Goal: Task Accomplishment & Management: Use online tool/utility

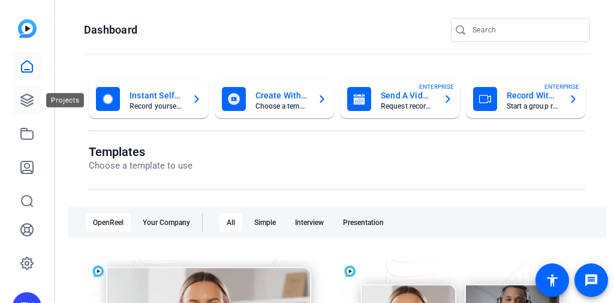
click at [25, 104] on icon at bounding box center [27, 100] width 14 height 14
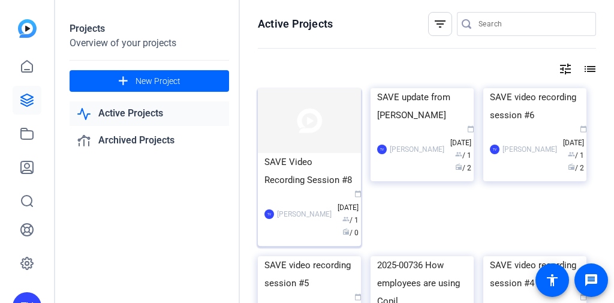
click at [335, 142] on img at bounding box center [309, 120] width 103 height 65
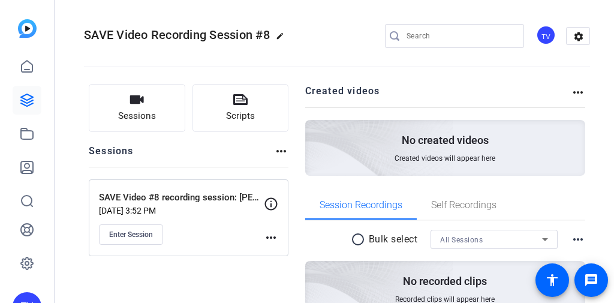
click at [342, 53] on openreel-divider-bar at bounding box center [337, 63] width 506 height 37
click at [313, 70] on openreel-divider-bar at bounding box center [337, 63] width 506 height 37
click at [146, 227] on button "Enter Session" at bounding box center [131, 234] width 64 height 20
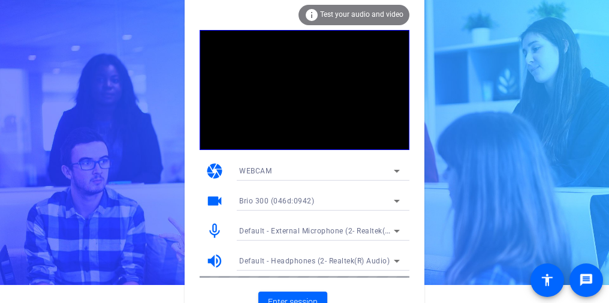
scroll to position [32, 0]
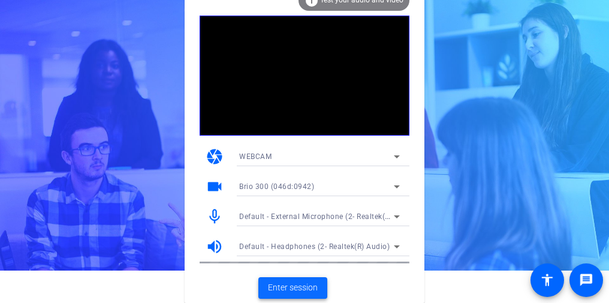
click at [300, 283] on span "Enter session" at bounding box center [293, 287] width 50 height 13
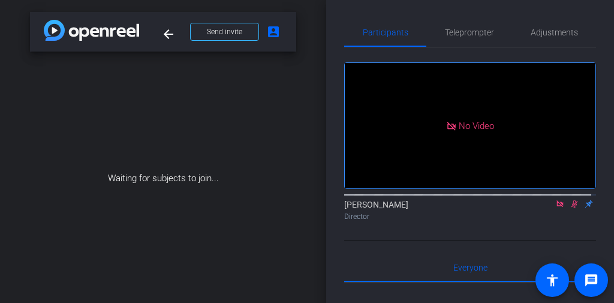
click at [570, 208] on icon at bounding box center [575, 204] width 10 height 8
click at [558, 207] on icon at bounding box center [560, 203] width 7 height 7
click at [541, 208] on icon at bounding box center [546, 204] width 10 height 8
click at [571, 208] on icon at bounding box center [575, 204] width 10 height 8
click at [557, 207] on icon at bounding box center [560, 203] width 7 height 7
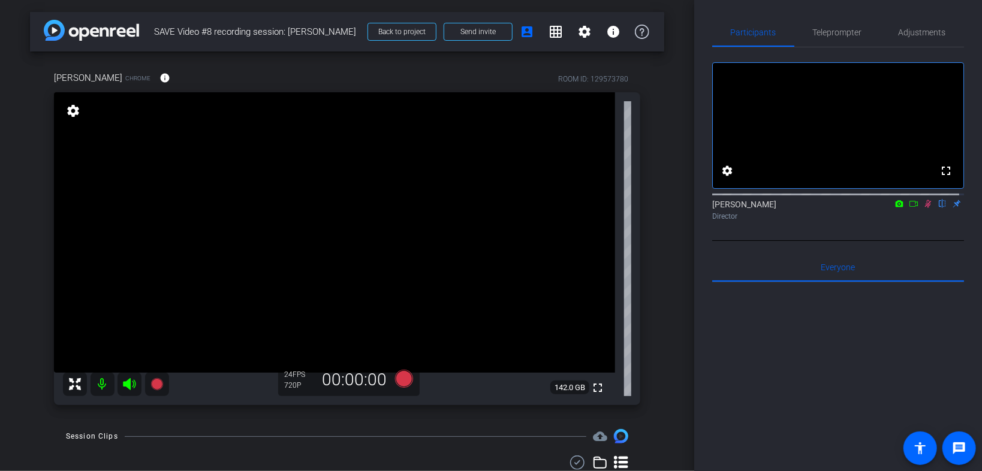
click at [609, 208] on icon at bounding box center [928, 204] width 7 height 8
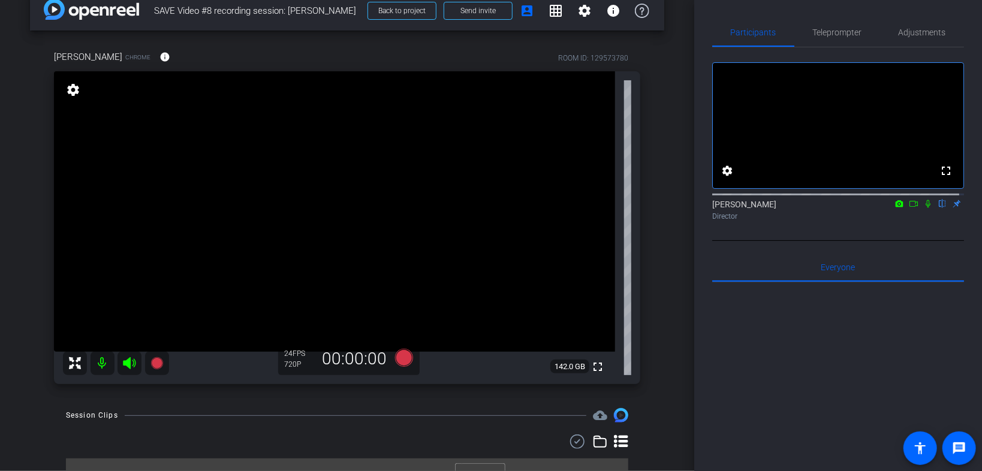
scroll to position [41, 0]
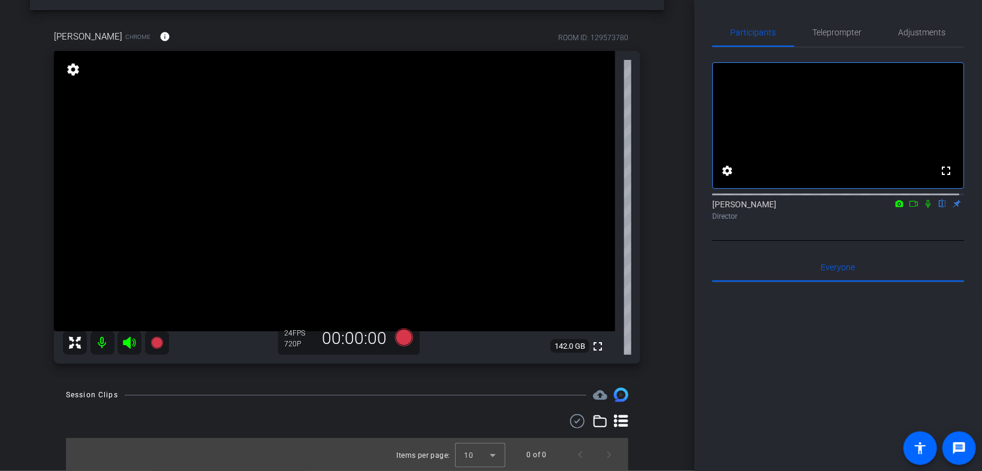
click at [346, 246] on video at bounding box center [334, 191] width 561 height 281
click at [609, 208] on icon at bounding box center [914, 204] width 10 height 8
click at [609, 208] on icon at bounding box center [942, 204] width 5 height 8
click at [609, 208] on icon at bounding box center [943, 204] width 10 height 8
click at [609, 208] on icon at bounding box center [942, 204] width 5 height 8
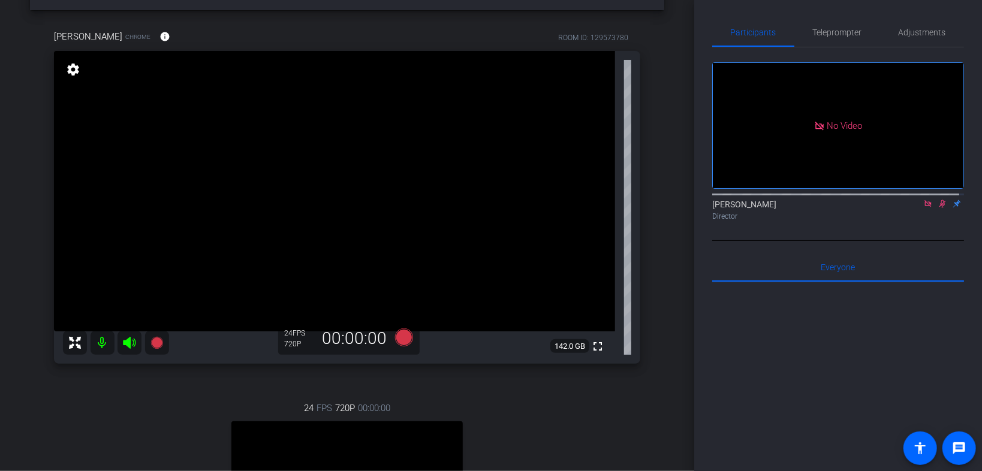
click at [609, 208] on icon at bounding box center [943, 204] width 10 height 8
click at [609, 208] on icon at bounding box center [929, 204] width 10 height 8
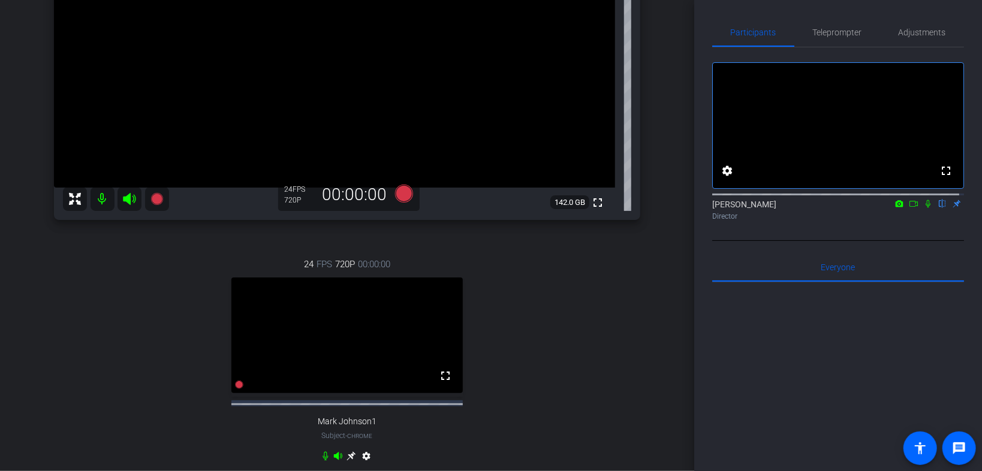
scroll to position [233, 0]
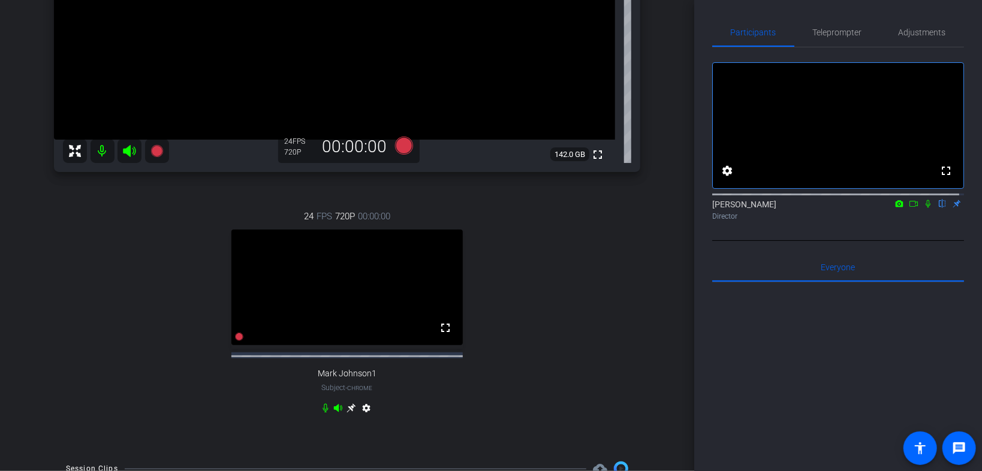
click at [542, 277] on div "24 FPS 720P 00:00:00 fullscreen Mark Johnson1 Subject - Chrome settings" at bounding box center [347, 314] width 587 height 248
click at [349, 302] on icon at bounding box center [351, 408] width 9 height 9
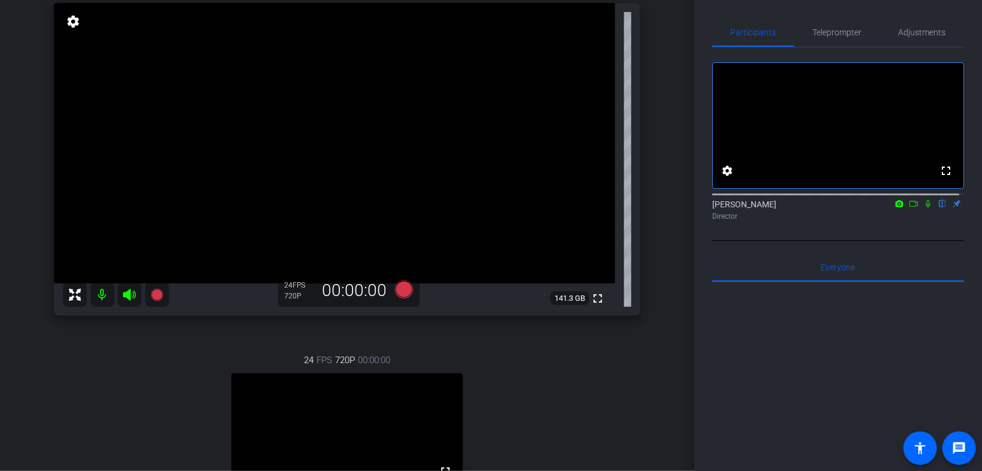
scroll to position [41, 0]
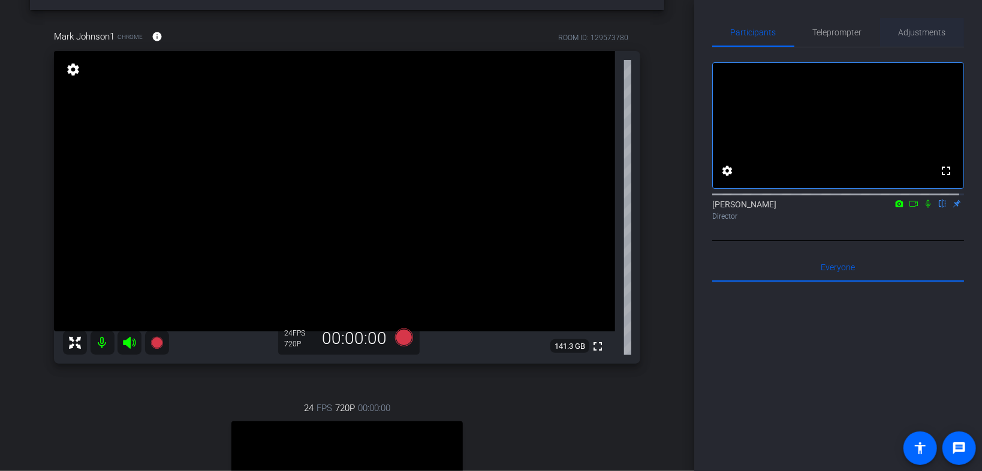
click at [609, 29] on span "Adjustments" at bounding box center [922, 32] width 47 height 8
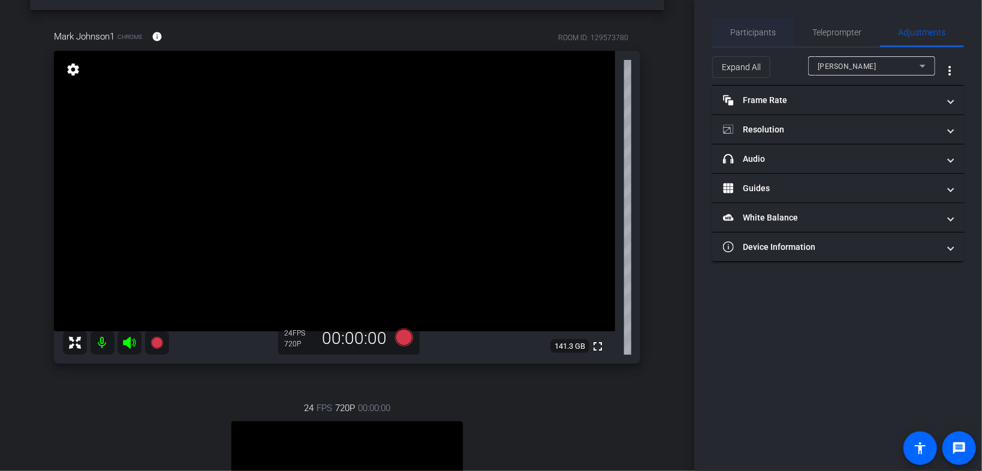
click at [609, 23] on span "Participants" at bounding box center [754, 32] width 46 height 29
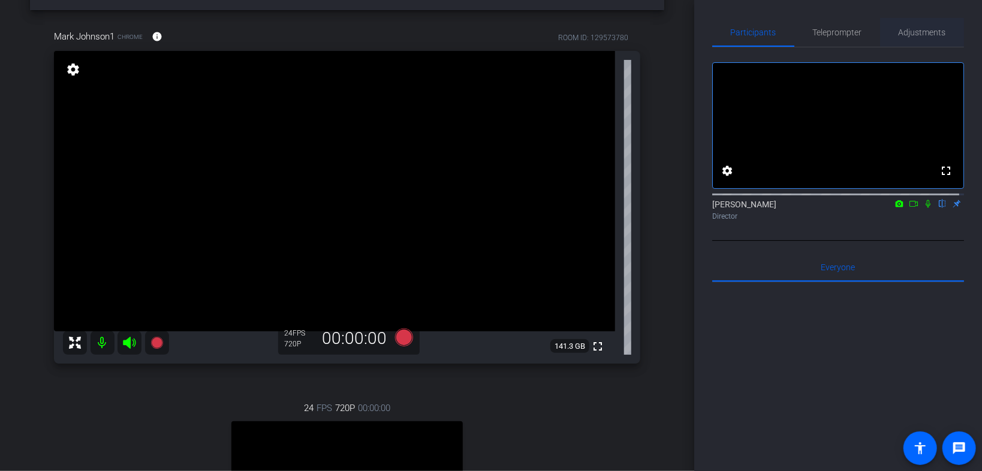
click at [609, 31] on span "Adjustments" at bounding box center [922, 32] width 47 height 8
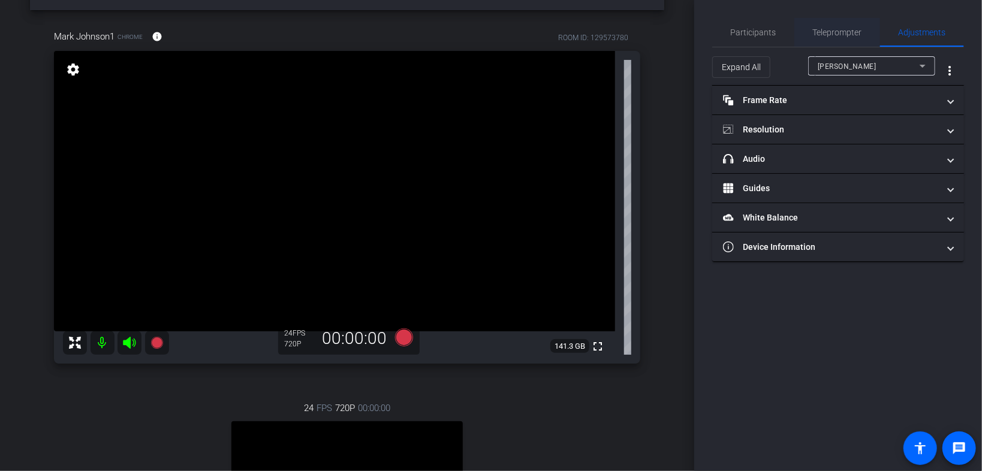
click at [609, 31] on span "Teleprompter" at bounding box center [837, 32] width 49 height 8
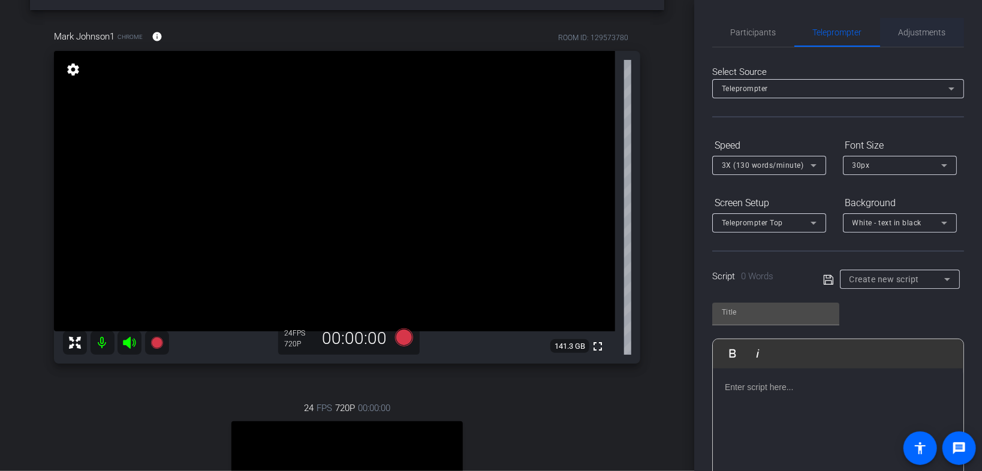
click at [609, 31] on span "Adjustments" at bounding box center [922, 32] width 47 height 8
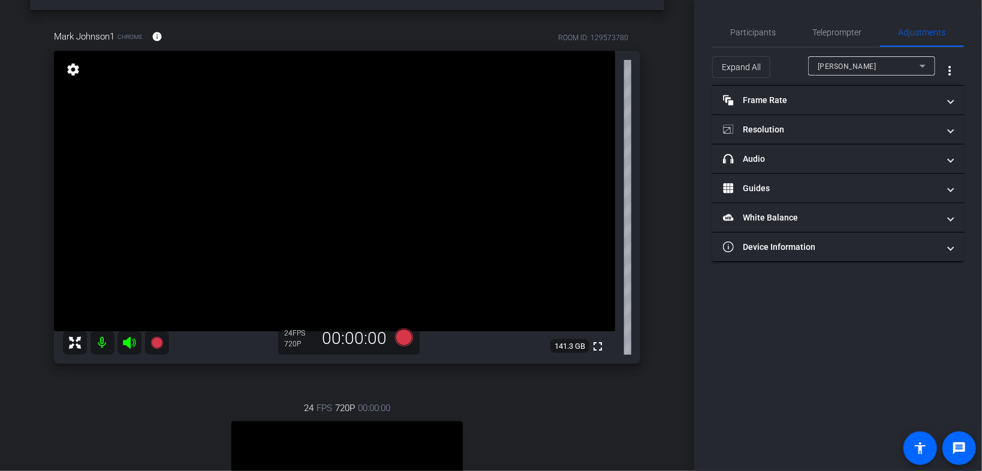
click at [609, 68] on span "Laura Rosenfeld" at bounding box center [847, 66] width 59 height 8
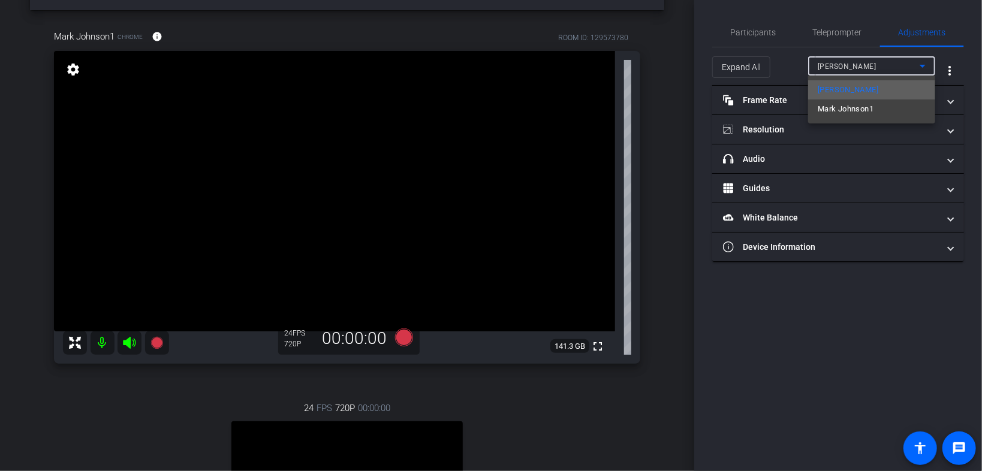
click at [609, 88] on span "Laura Rosenfeld" at bounding box center [848, 90] width 61 height 14
click at [609, 68] on span "Laura Rosenfeld" at bounding box center [847, 66] width 59 height 8
click at [609, 107] on span "Mark Johnson1" at bounding box center [846, 109] width 56 height 14
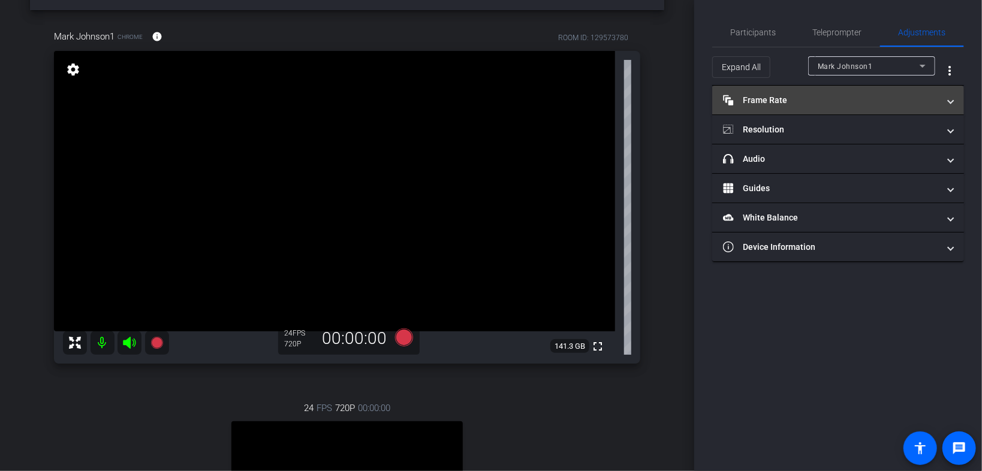
click at [609, 100] on mat-panel-title "Frame Rate Frame Rate" at bounding box center [831, 100] width 216 height 13
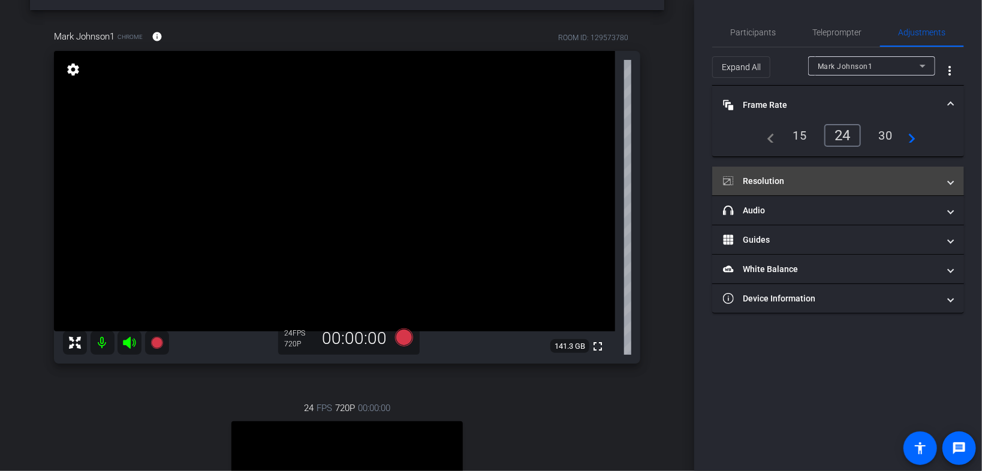
click at [609, 184] on mat-panel-title "Resolution" at bounding box center [831, 181] width 216 height 13
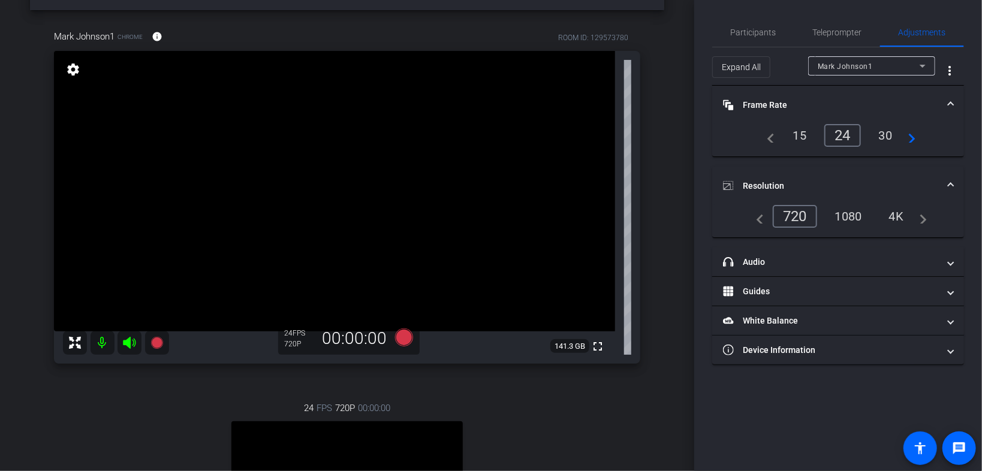
click at [609, 214] on div "1080" at bounding box center [849, 216] width 45 height 20
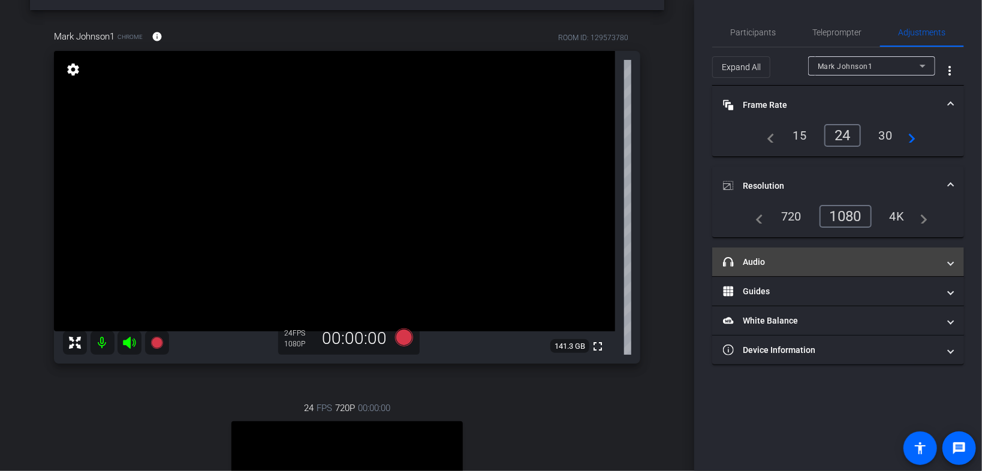
click at [609, 264] on mat-panel-title "headphone icon Audio" at bounding box center [831, 262] width 216 height 13
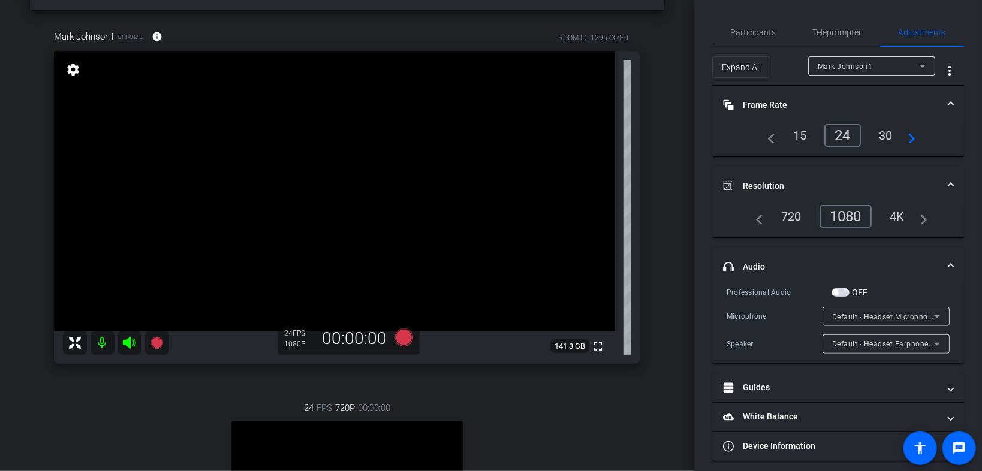
click at [609, 261] on mat-panel-title "headphone icon Audio" at bounding box center [831, 267] width 216 height 13
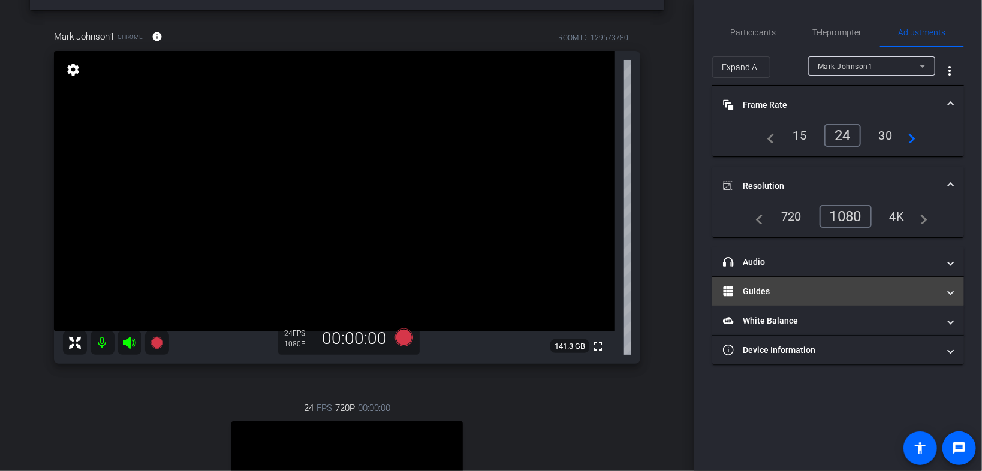
click at [609, 286] on mat-panel-title "Guides" at bounding box center [831, 292] width 216 height 13
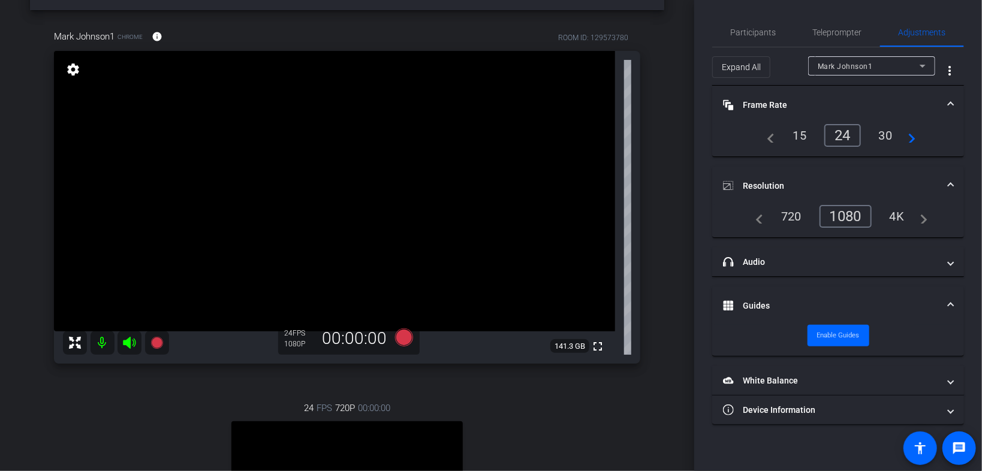
click at [609, 293] on mat-expansion-panel-header "Guides" at bounding box center [839, 306] width 252 height 38
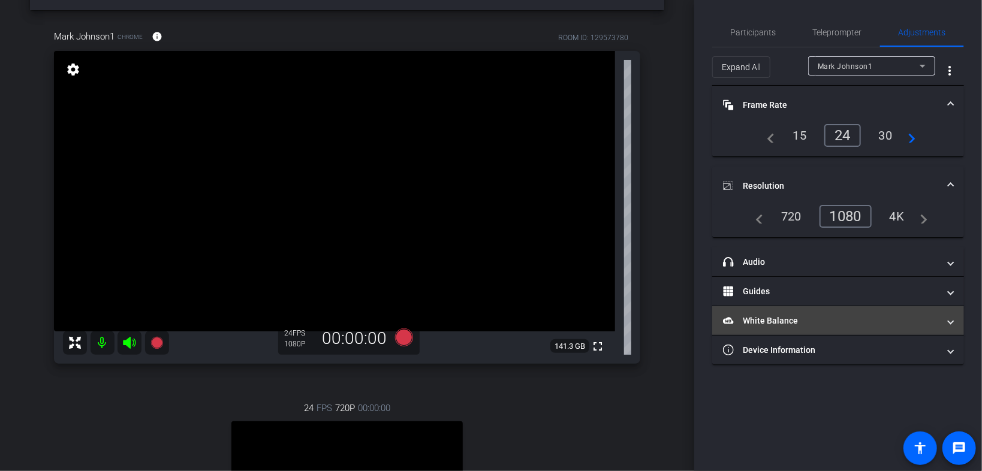
click at [609, 302] on mat-panel-title "White Balance White Balance" at bounding box center [831, 321] width 216 height 13
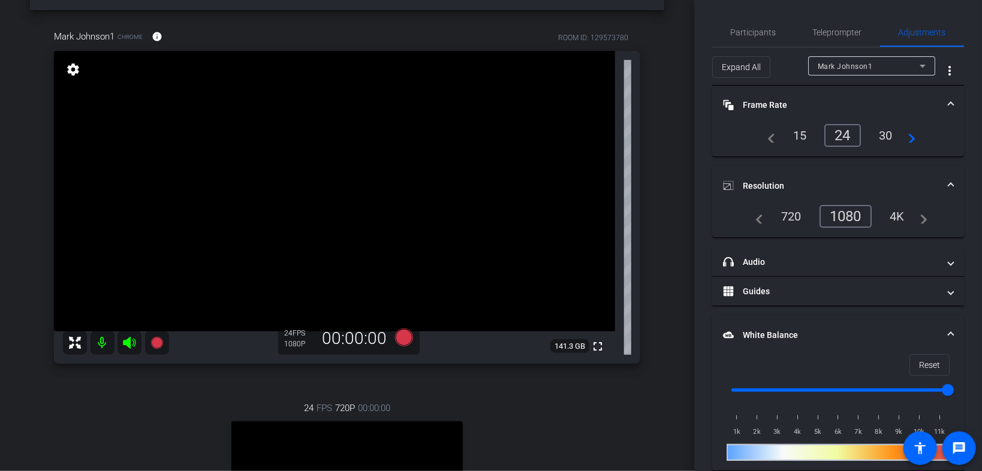
click at [609, 302] on mat-expansion-panel-header "White Balance White Balance" at bounding box center [839, 335] width 252 height 38
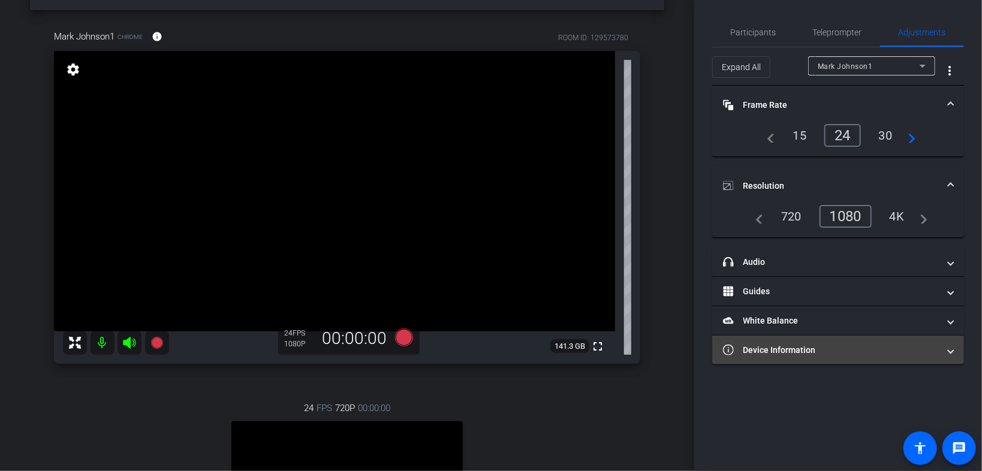
click at [609, 302] on mat-expansion-panel-header "Device Information" at bounding box center [839, 350] width 252 height 29
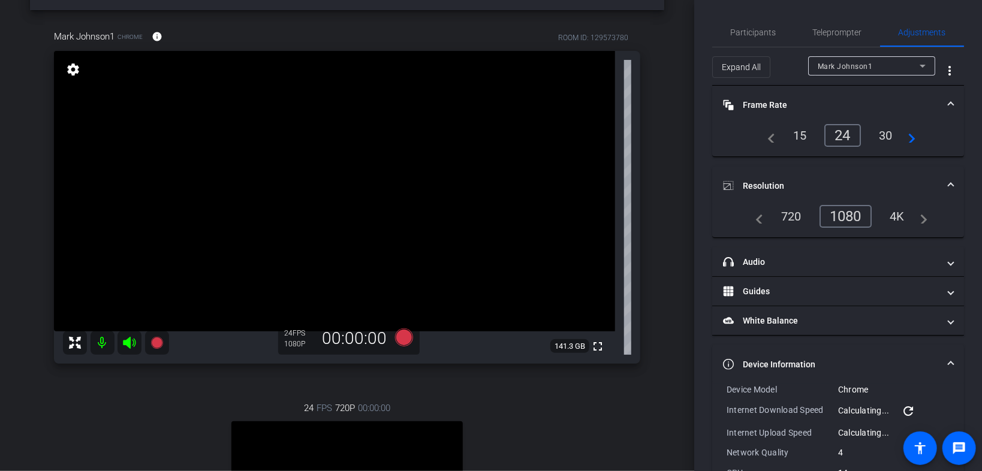
click at [609, 302] on mat-expansion-panel-header "Device Information" at bounding box center [839, 364] width 252 height 38
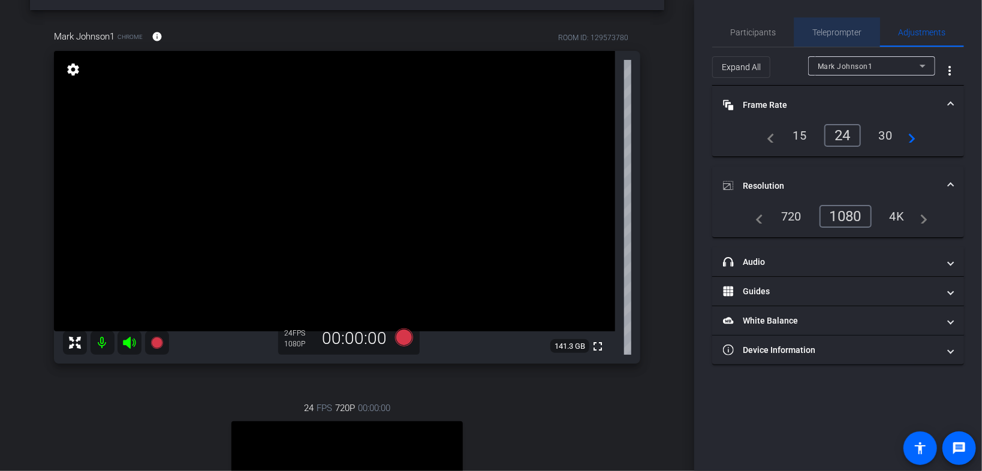
click at [609, 32] on span "Teleprompter" at bounding box center [837, 32] width 49 height 8
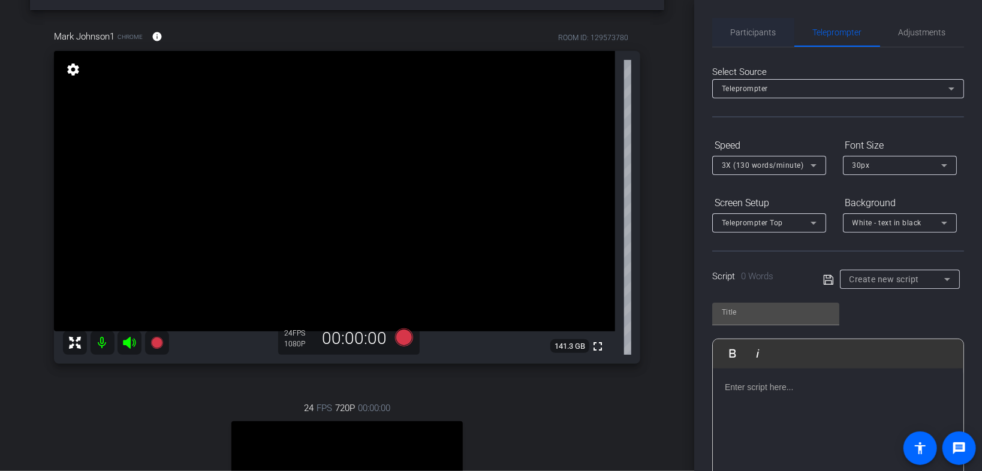
click at [609, 32] on span "Participants" at bounding box center [754, 32] width 46 height 8
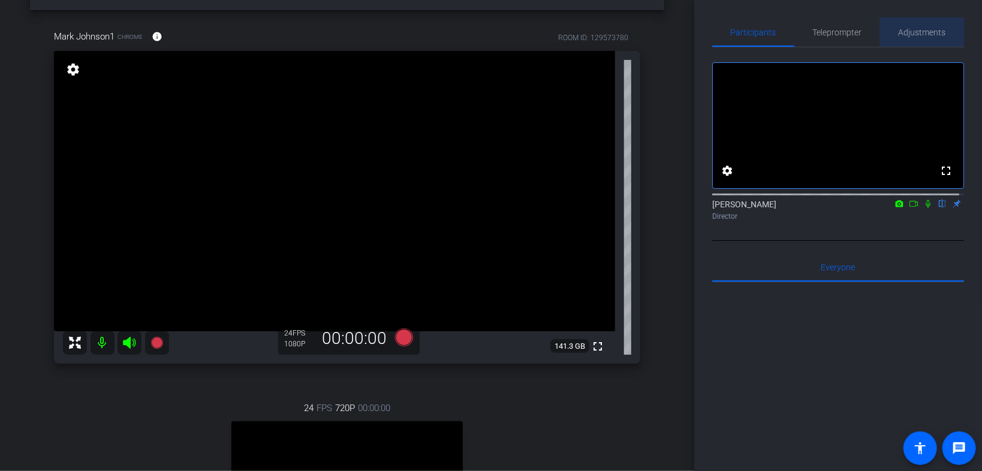
click at [609, 28] on span "Adjustments" at bounding box center [922, 32] width 47 height 8
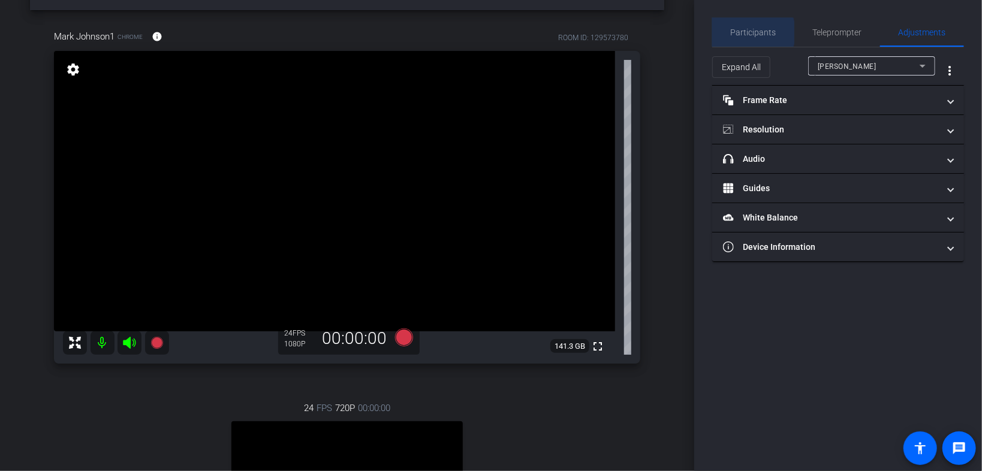
click at [609, 32] on span "Participants" at bounding box center [754, 32] width 46 height 8
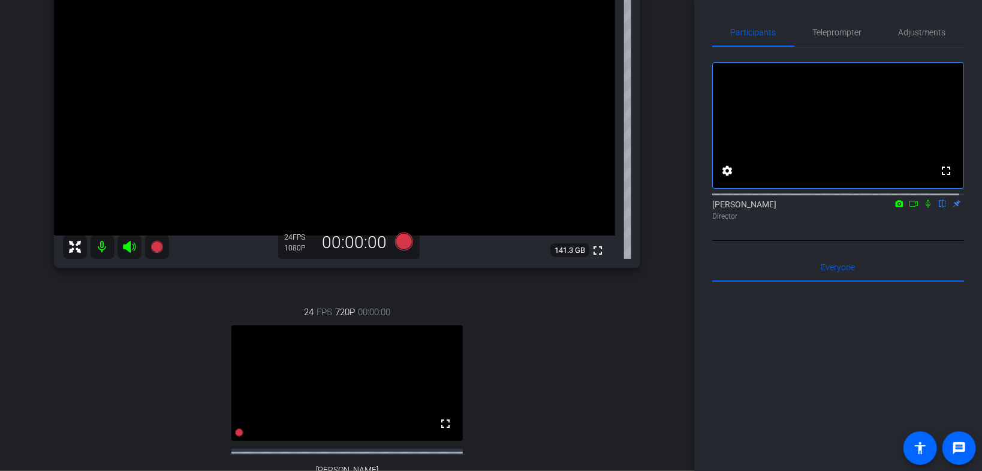
scroll to position [89, 0]
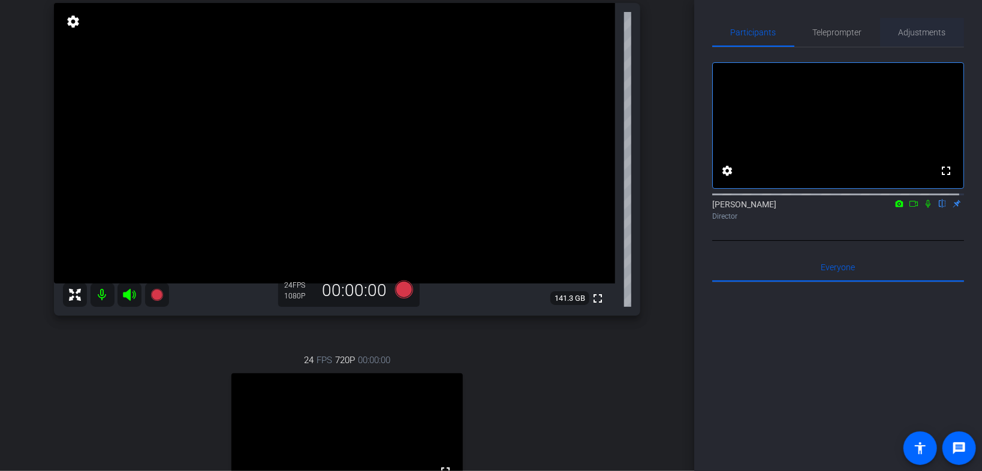
click at [609, 32] on span "Adjustments" at bounding box center [922, 32] width 47 height 8
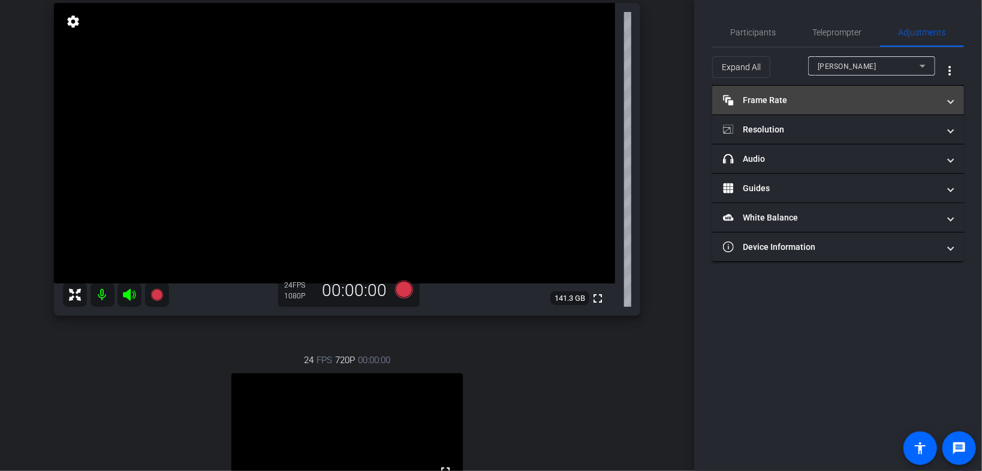
click at [609, 94] on mat-panel-title "Frame Rate Frame Rate" at bounding box center [831, 100] width 216 height 13
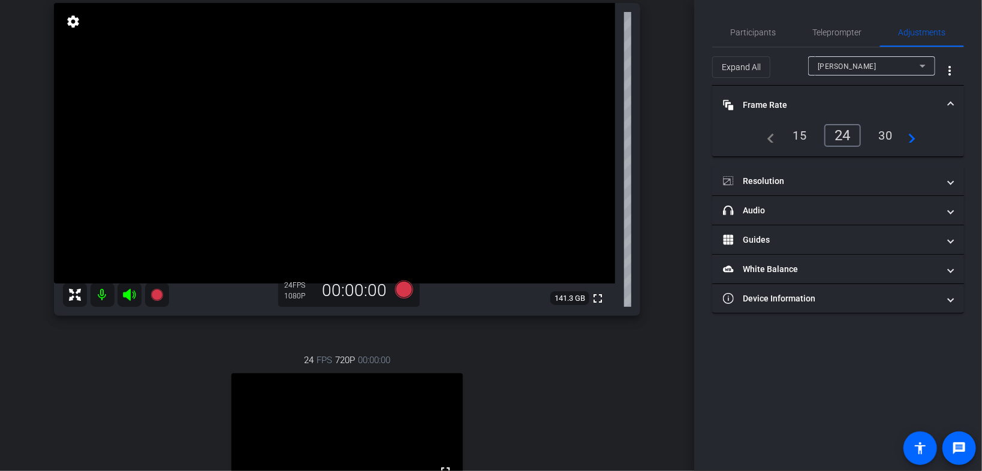
click at [609, 96] on mat-expansion-panel-header "Frame Rate Frame Rate" at bounding box center [839, 105] width 252 height 38
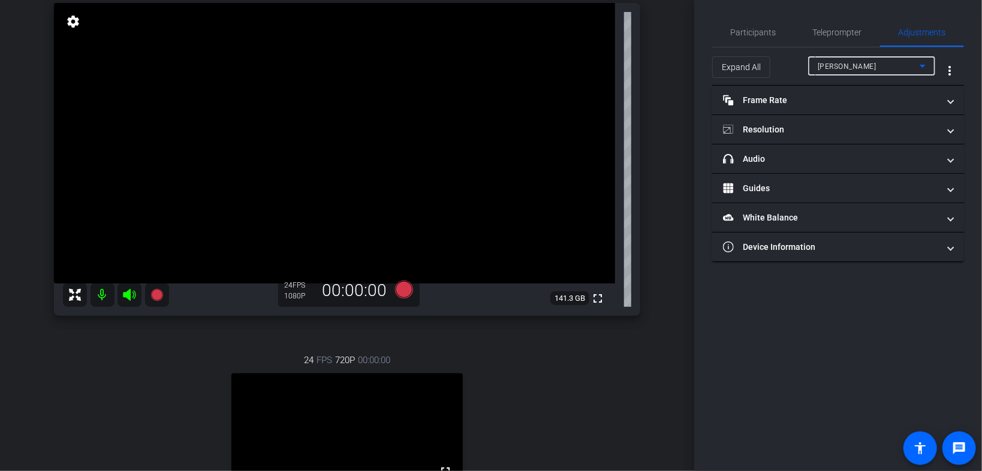
click at [609, 64] on span "Laura Rosenfeld" at bounding box center [847, 66] width 59 height 8
click at [609, 102] on span "Mark Johnson1" at bounding box center [846, 109] width 56 height 14
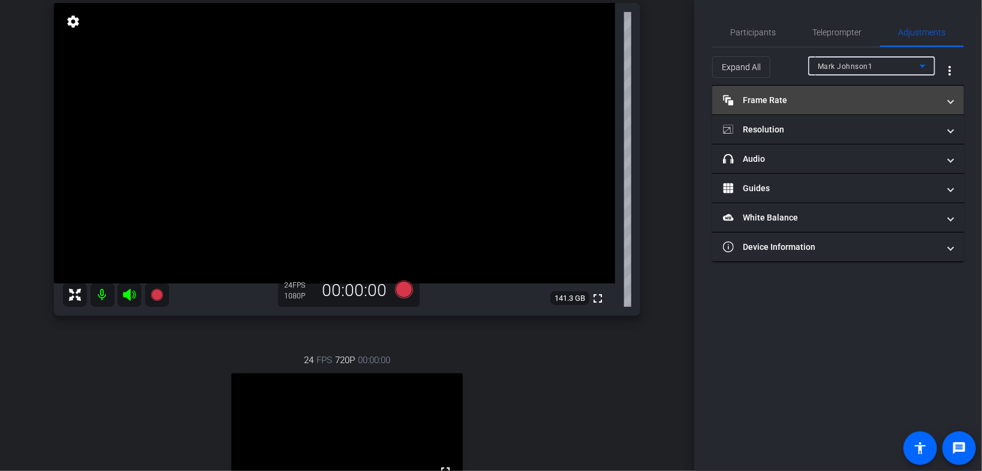
click at [609, 94] on mat-panel-title "Frame Rate Frame Rate" at bounding box center [831, 100] width 216 height 13
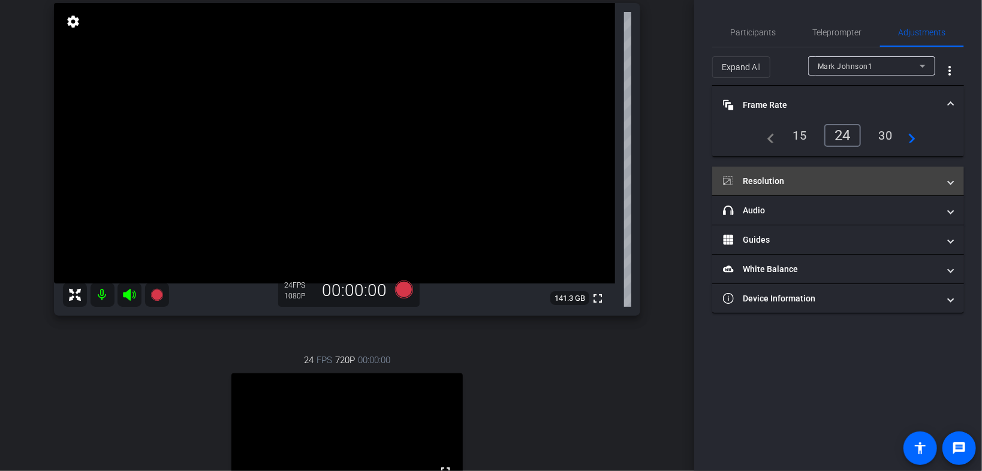
click at [609, 175] on mat-panel-title "Resolution" at bounding box center [831, 181] width 216 height 13
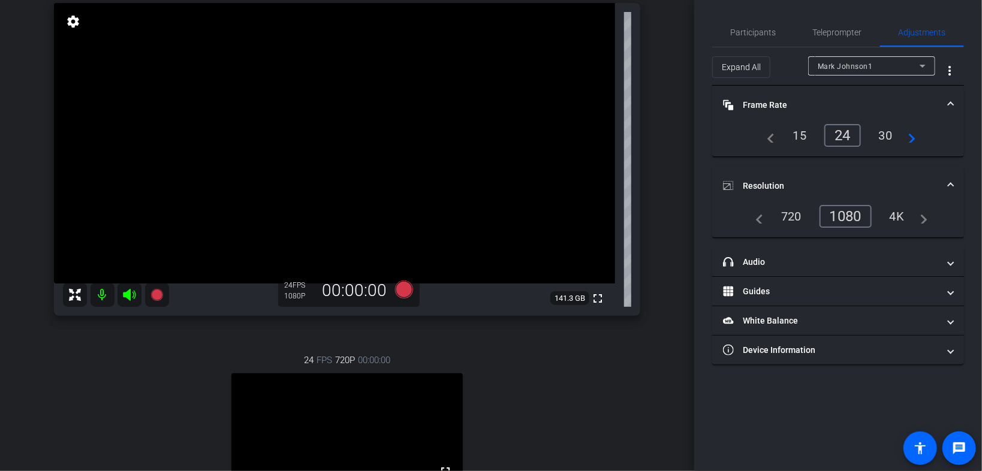
click at [609, 134] on div "30" at bounding box center [886, 135] width 32 height 20
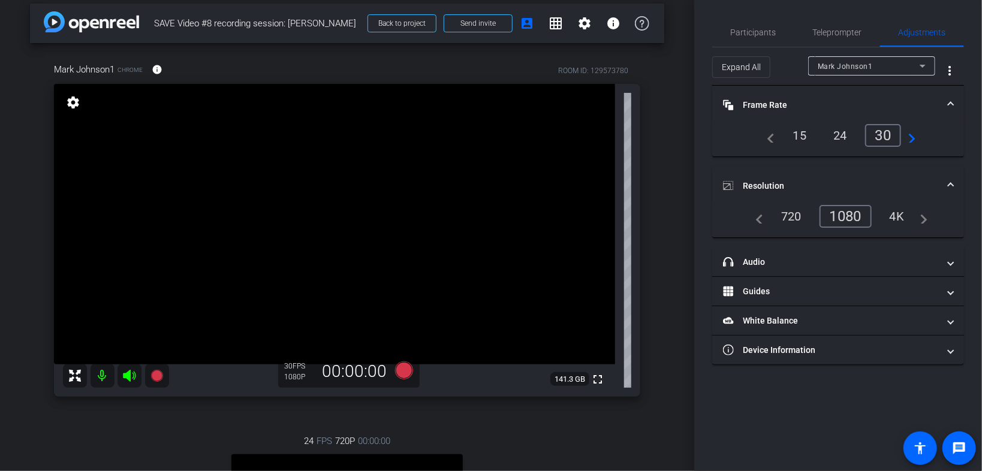
scroll to position [0, 0]
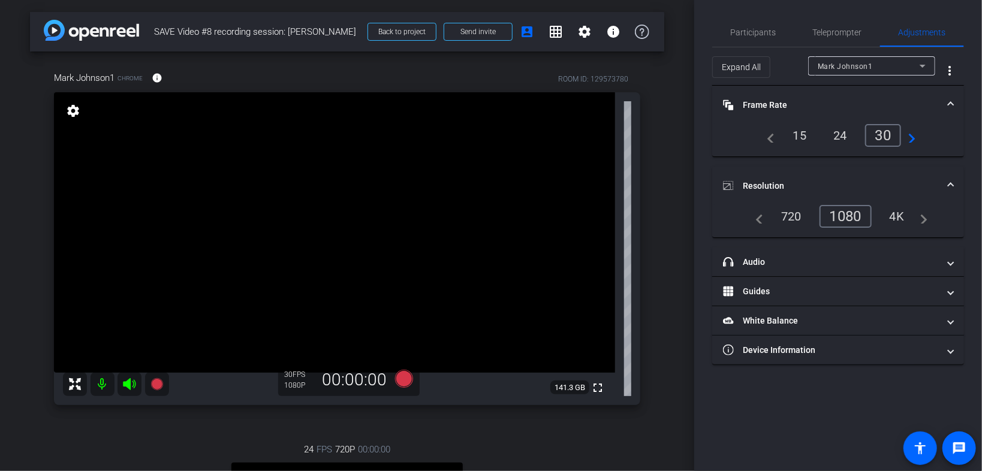
click at [609, 138] on mat-icon "navigate_next" at bounding box center [908, 135] width 14 height 14
click at [609, 138] on mat-icon "navigate_before" at bounding box center [768, 135] width 14 height 14
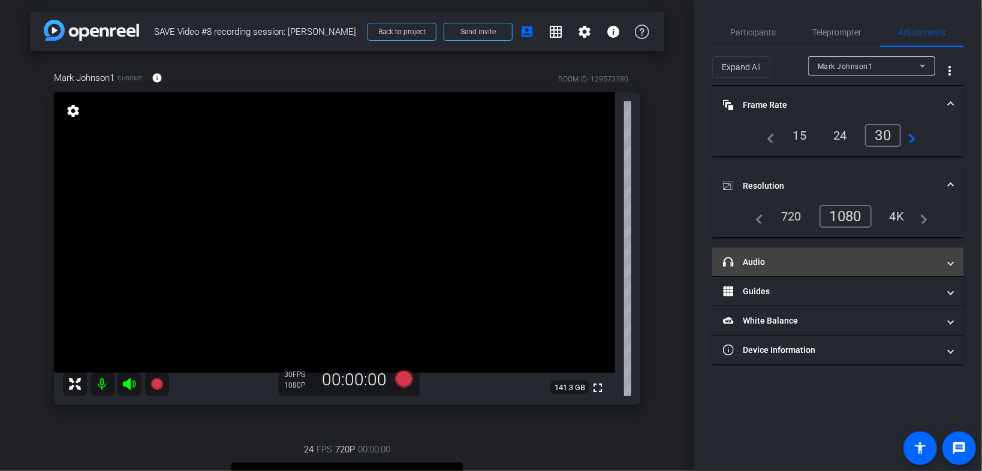
click at [609, 262] on mat-panel-title "headphone icon Audio" at bounding box center [831, 262] width 216 height 13
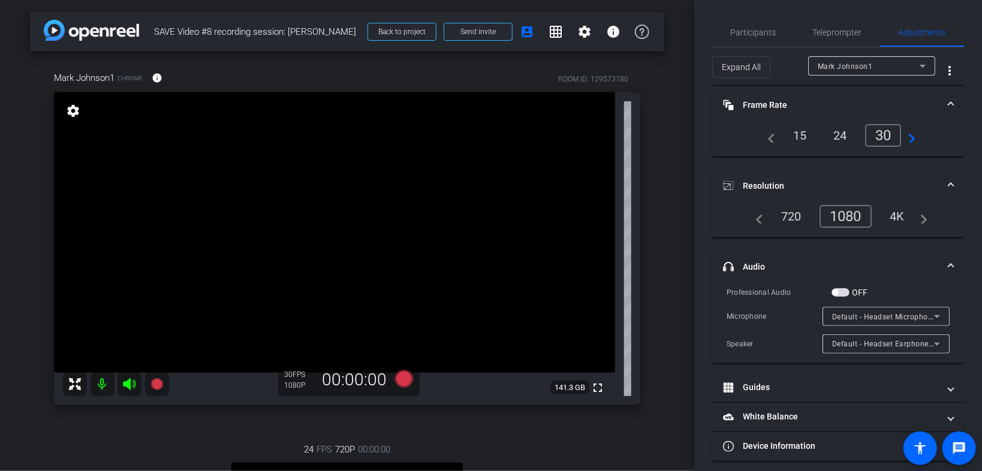
click at [609, 262] on mat-panel-title "headphone icon Audio" at bounding box center [831, 267] width 216 height 13
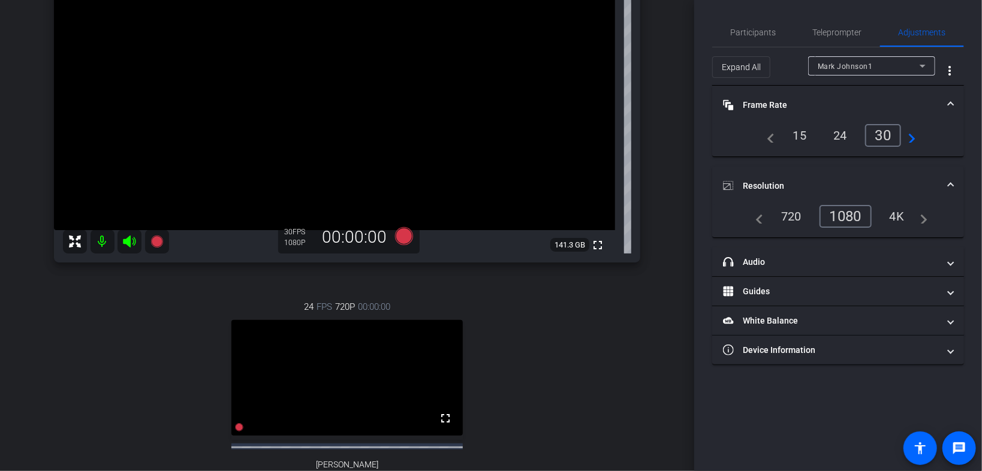
scroll to position [96, 0]
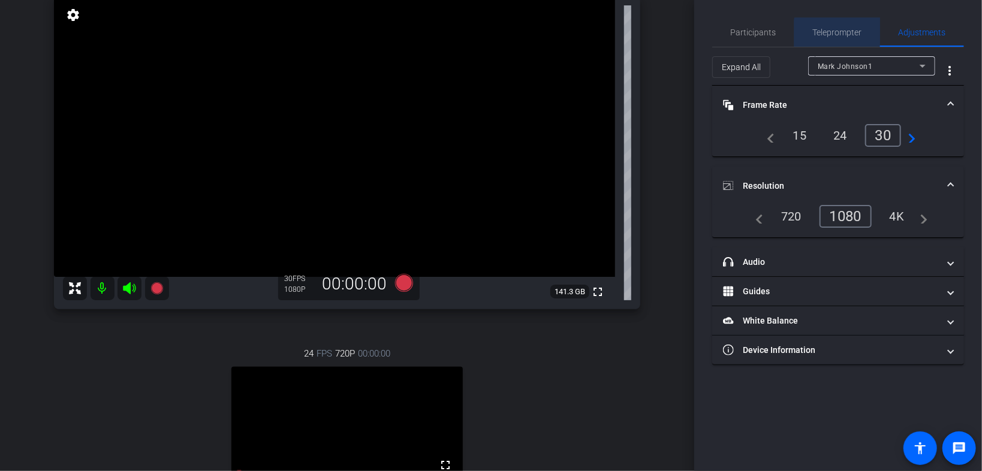
click at [609, 34] on span "Teleprompter" at bounding box center [837, 32] width 49 height 8
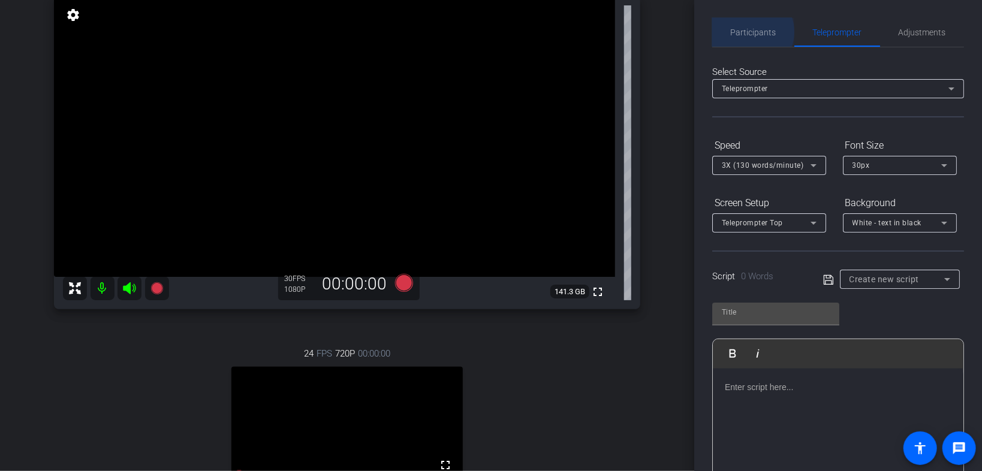
click at [609, 32] on span "Participants" at bounding box center [754, 32] width 46 height 8
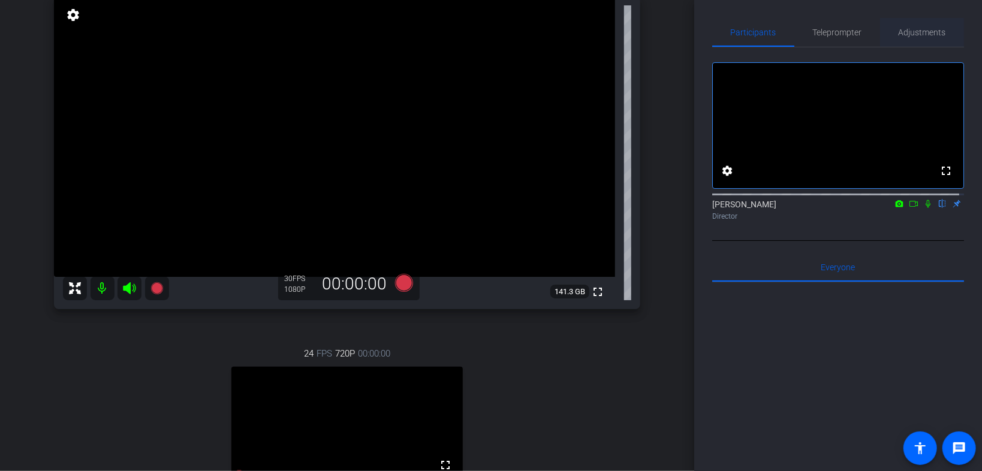
click at [609, 32] on span "Adjustments" at bounding box center [922, 32] width 47 height 8
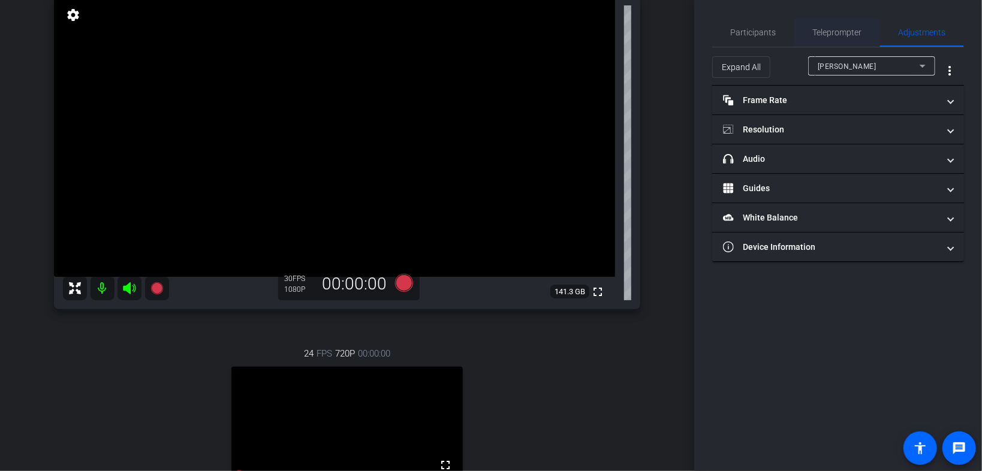
click at [609, 38] on span "Teleprompter" at bounding box center [837, 32] width 49 height 29
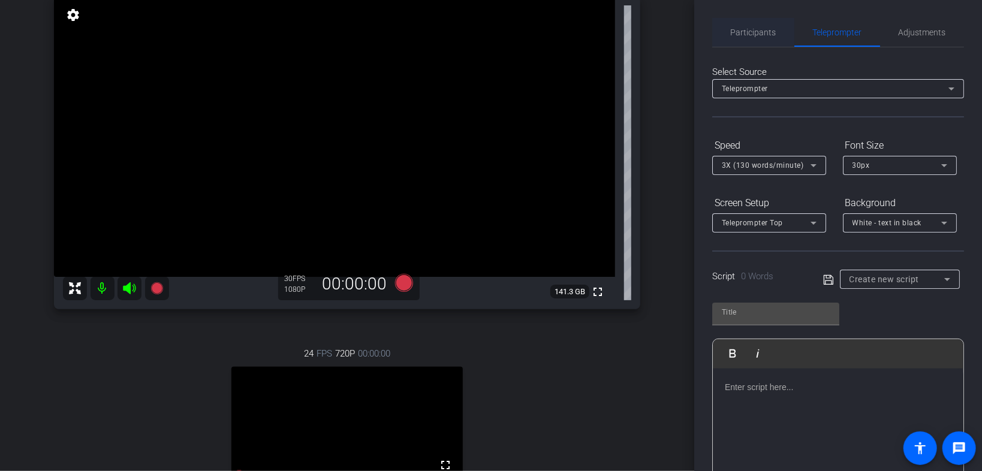
click at [609, 31] on span "Participants" at bounding box center [754, 32] width 46 height 8
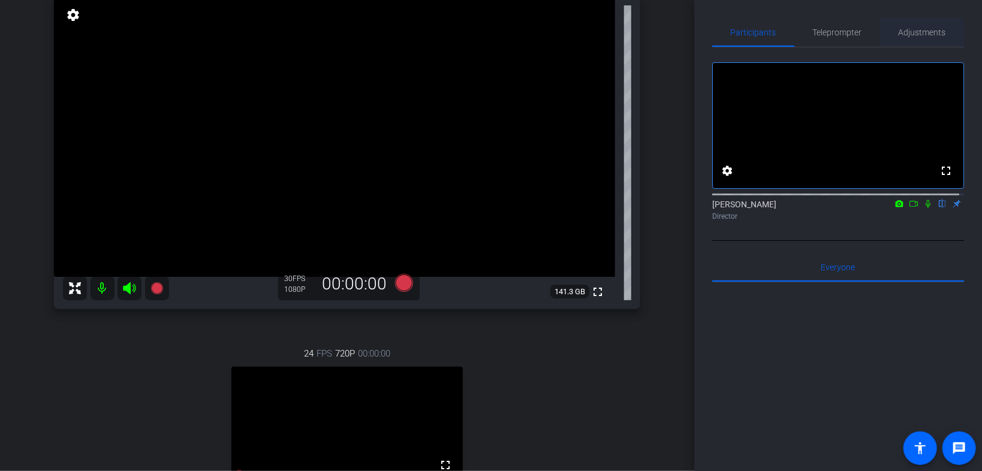
click at [609, 31] on span "Adjustments" at bounding box center [922, 32] width 47 height 8
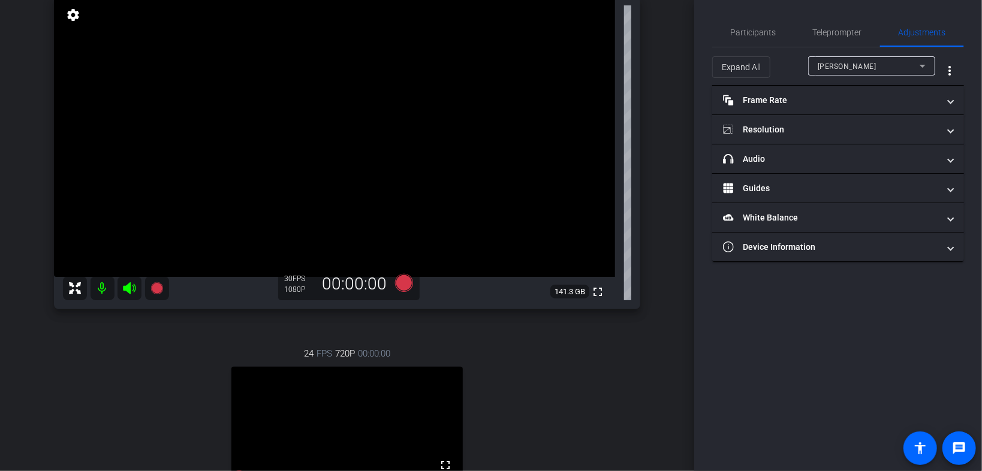
click at [609, 60] on div "Laura Rosenfeld" at bounding box center [869, 66] width 102 height 15
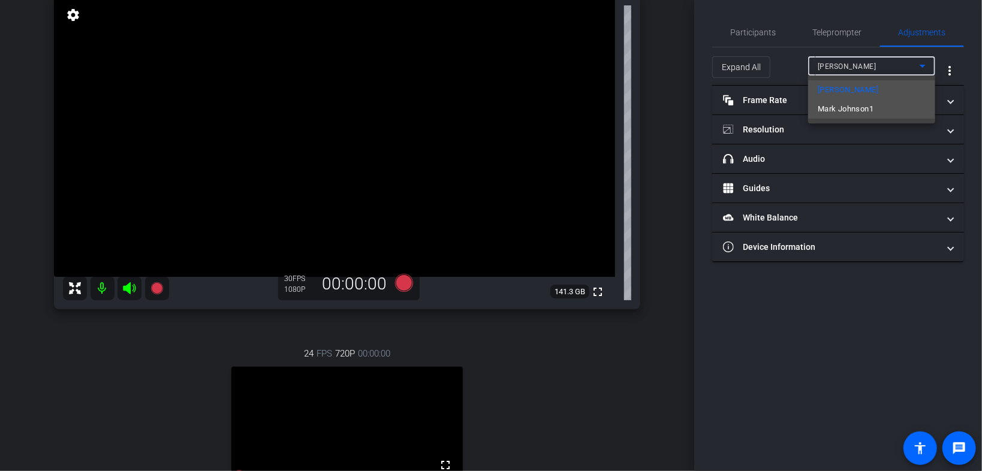
click at [609, 107] on span "Mark Johnson1" at bounding box center [846, 109] width 56 height 14
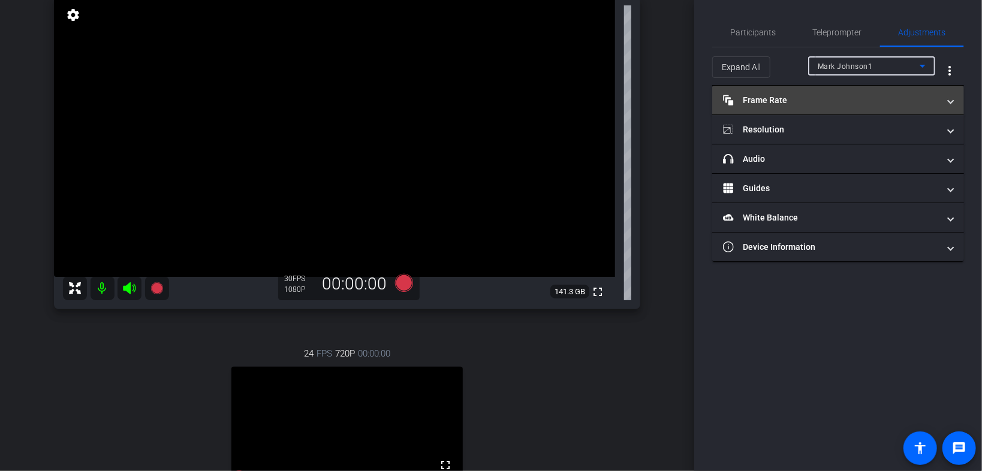
click at [609, 98] on mat-panel-title "Frame Rate Frame Rate" at bounding box center [831, 100] width 216 height 13
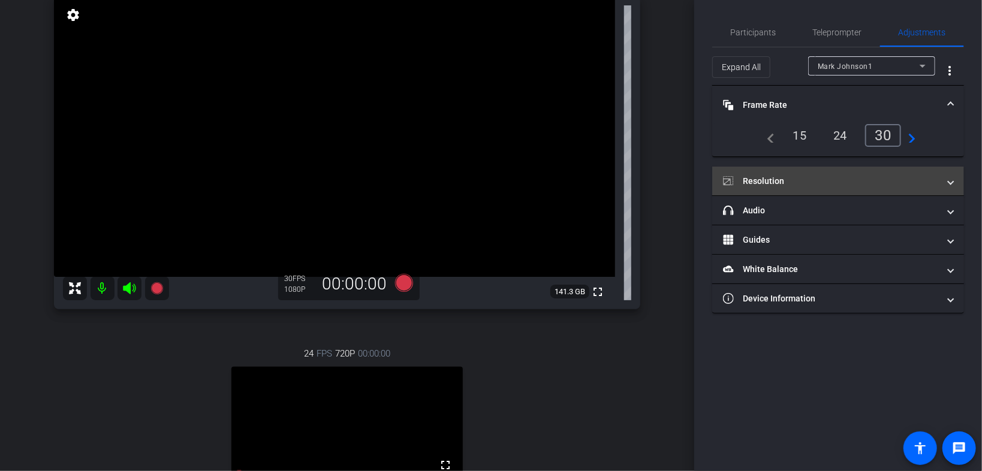
click at [609, 191] on mat-expansion-panel-header "Resolution" at bounding box center [839, 181] width 252 height 29
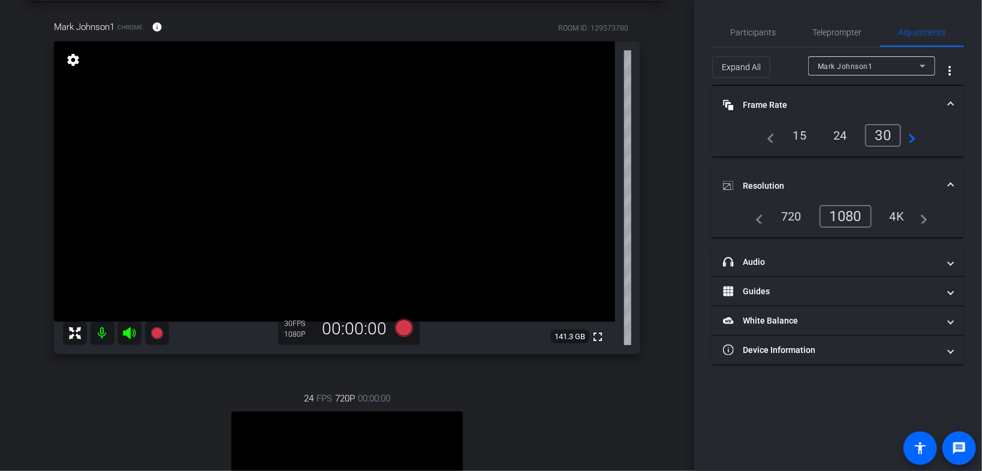
scroll to position [48, 0]
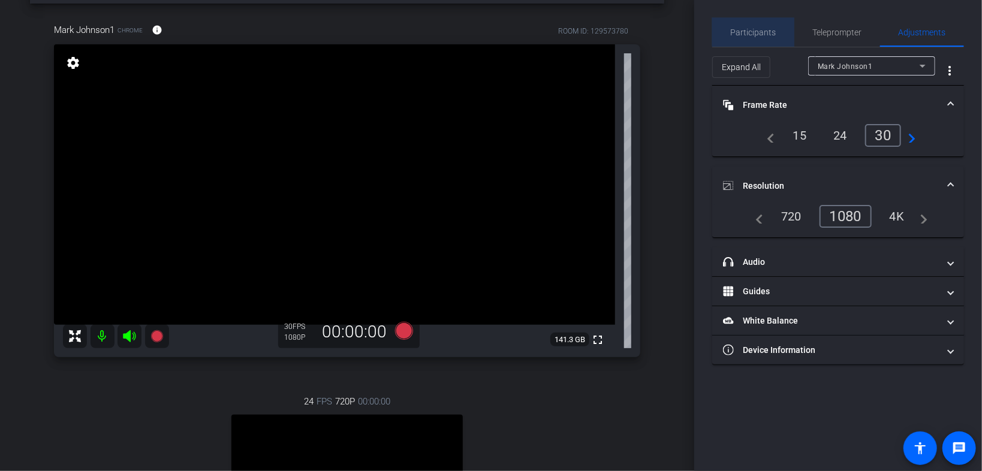
click at [609, 29] on span "Participants" at bounding box center [754, 32] width 46 height 8
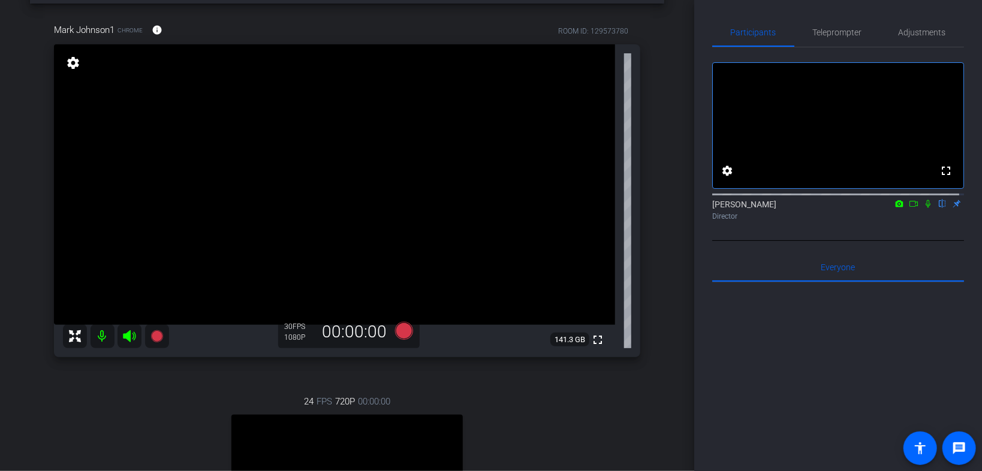
click at [609, 208] on icon at bounding box center [928, 204] width 5 height 8
click at [609, 208] on icon at bounding box center [928, 204] width 7 height 8
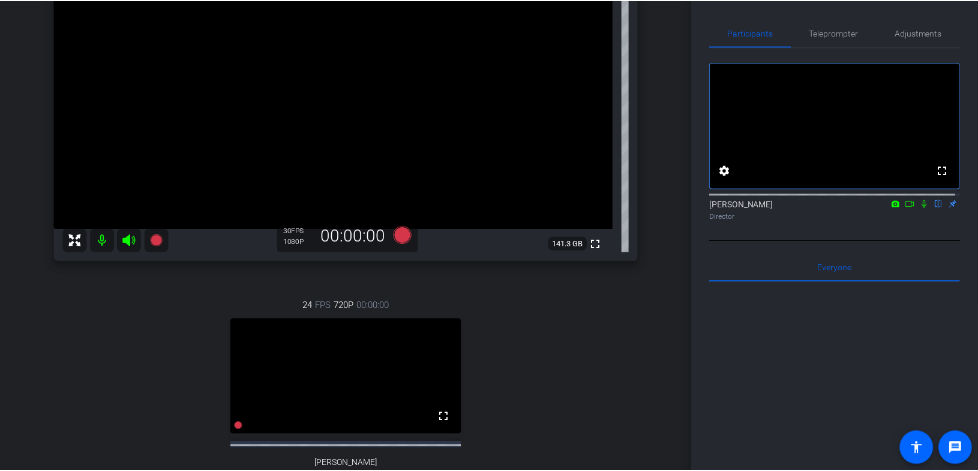
scroll to position [96, 0]
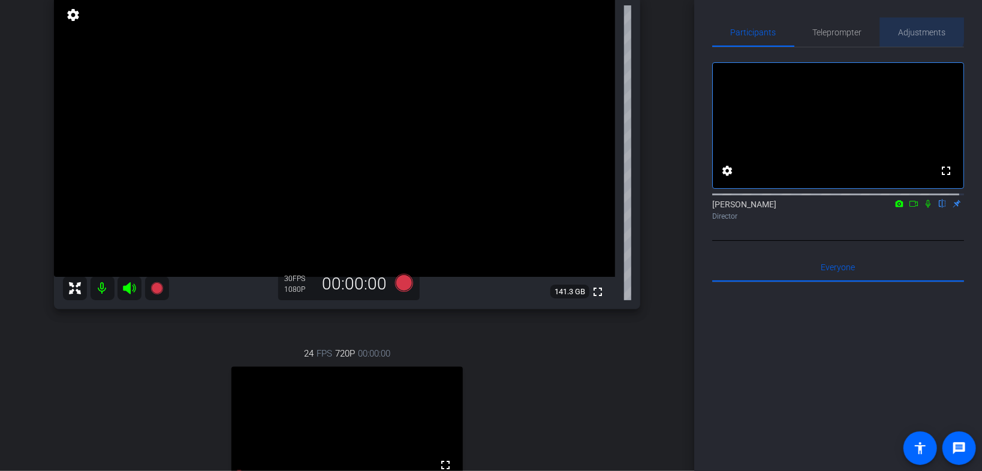
click at [609, 29] on span "Adjustments" at bounding box center [922, 32] width 47 height 8
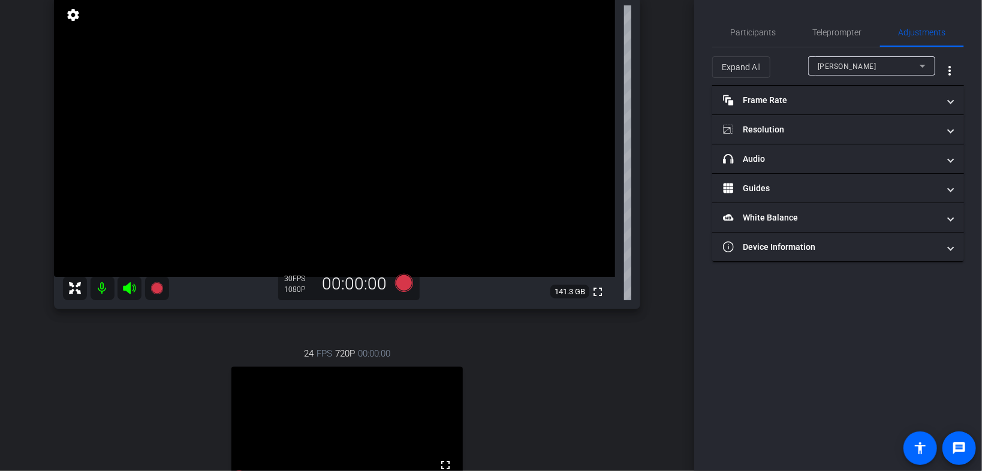
click at [609, 73] on div "Laura Rosenfeld" at bounding box center [869, 66] width 102 height 15
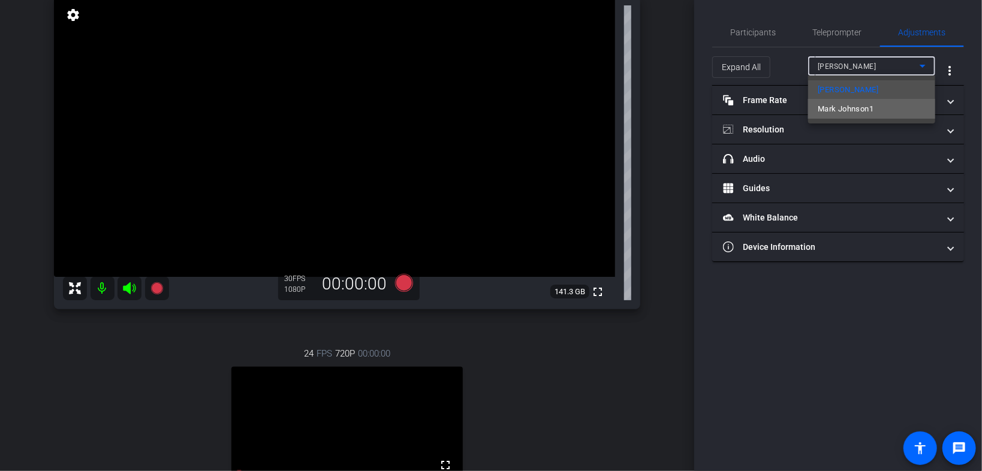
click at [609, 112] on span "Mark Johnson1" at bounding box center [846, 109] width 56 height 14
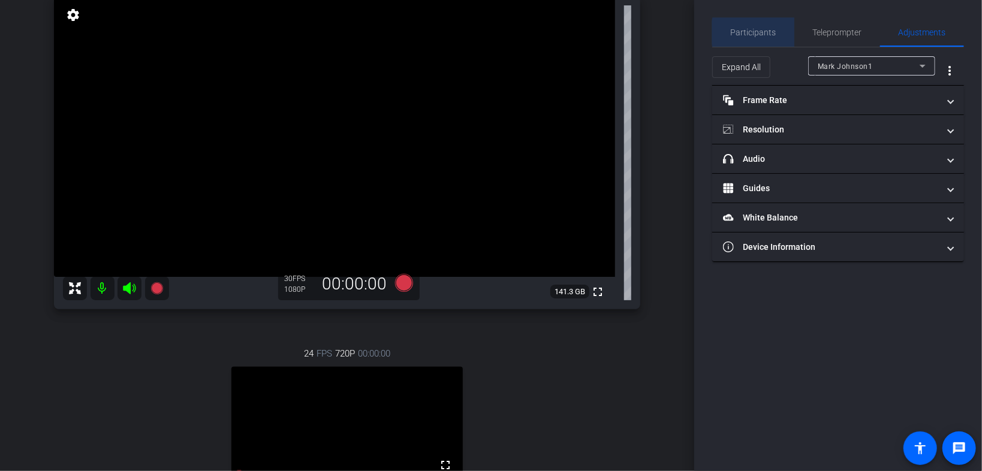
click at [609, 32] on span "Participants" at bounding box center [754, 32] width 46 height 8
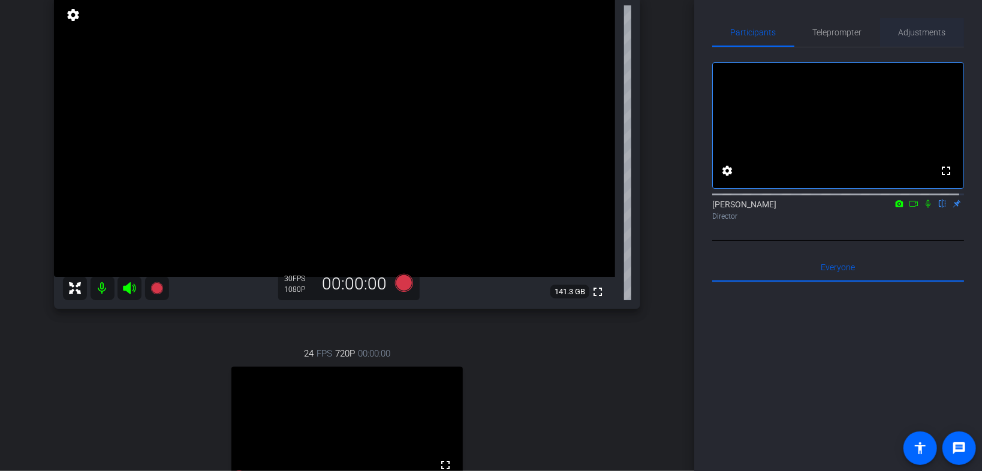
click at [609, 30] on span "Adjustments" at bounding box center [922, 32] width 47 height 8
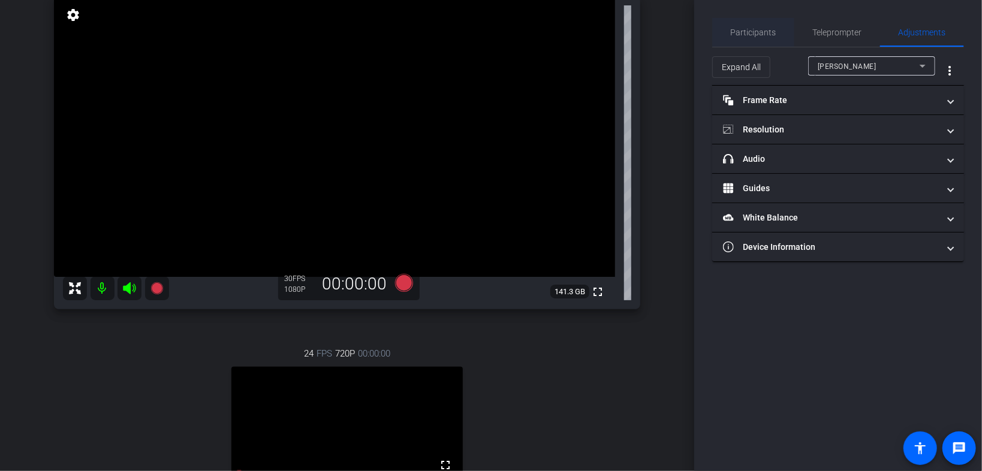
click at [609, 35] on span "Participants" at bounding box center [754, 32] width 46 height 8
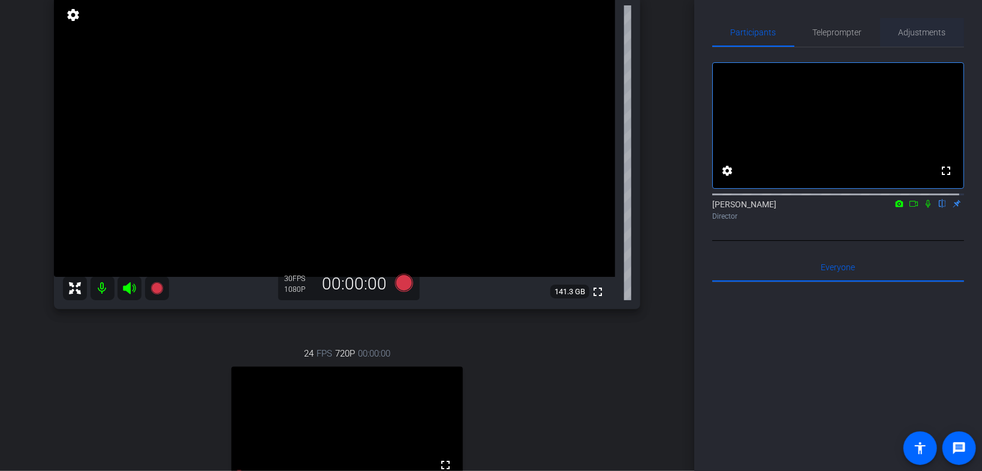
click at [609, 31] on span "Adjustments" at bounding box center [922, 32] width 47 height 8
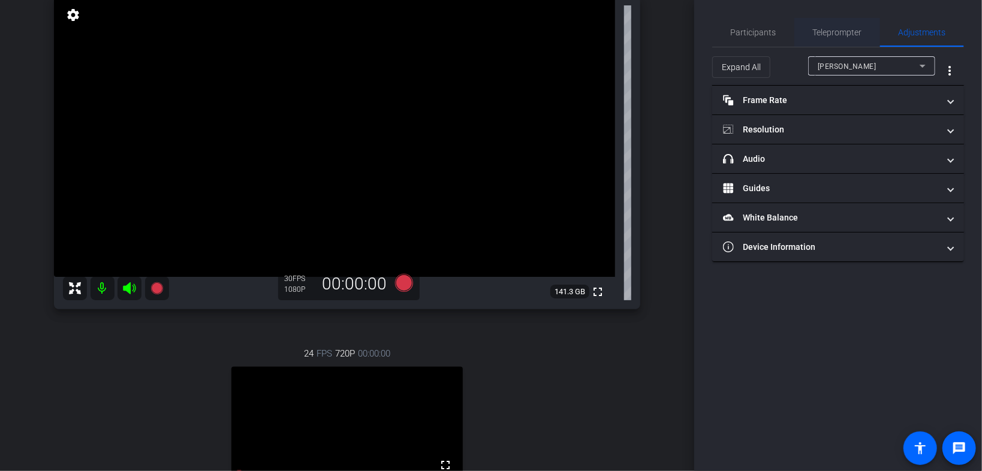
click at [609, 32] on span "Teleprompter" at bounding box center [837, 32] width 49 height 8
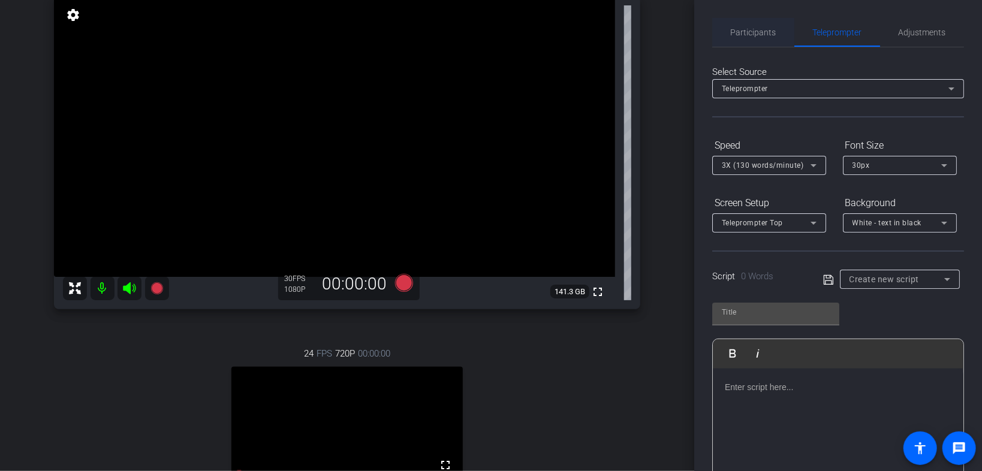
click at [609, 35] on span "Participants" at bounding box center [754, 32] width 46 height 8
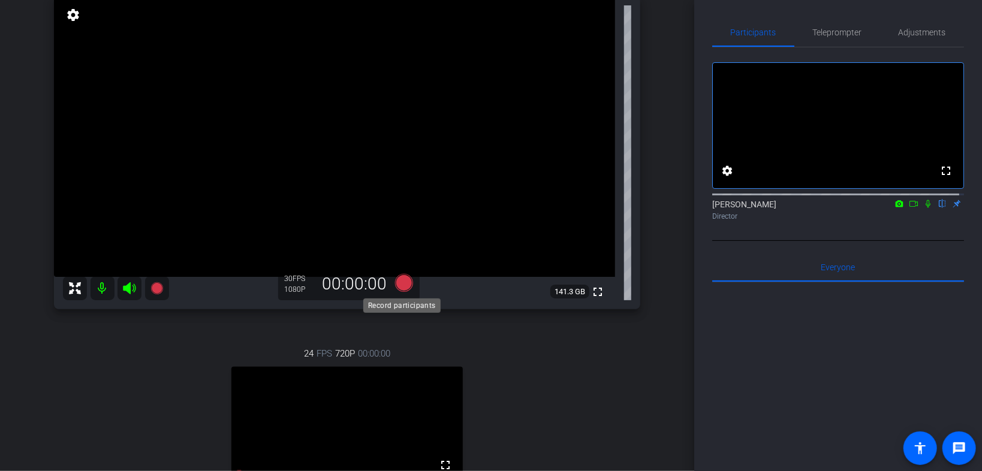
click at [401, 283] on icon at bounding box center [404, 283] width 18 height 18
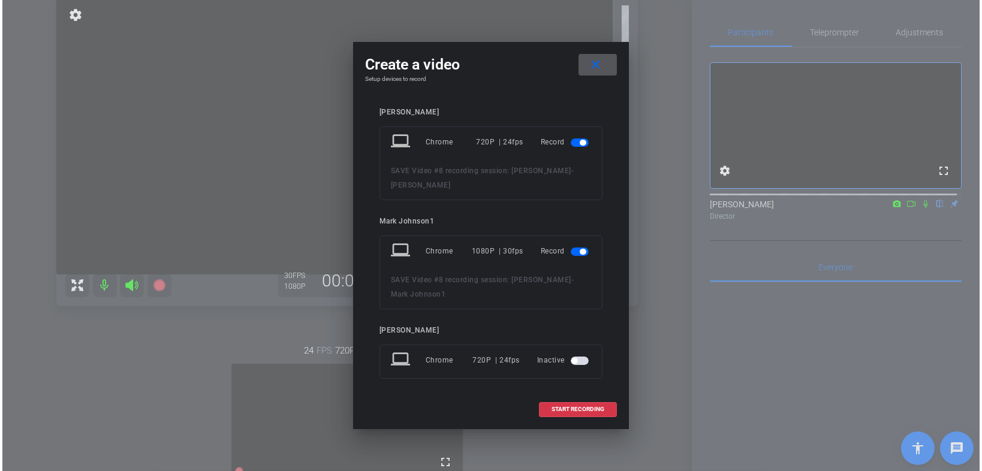
scroll to position [4, 0]
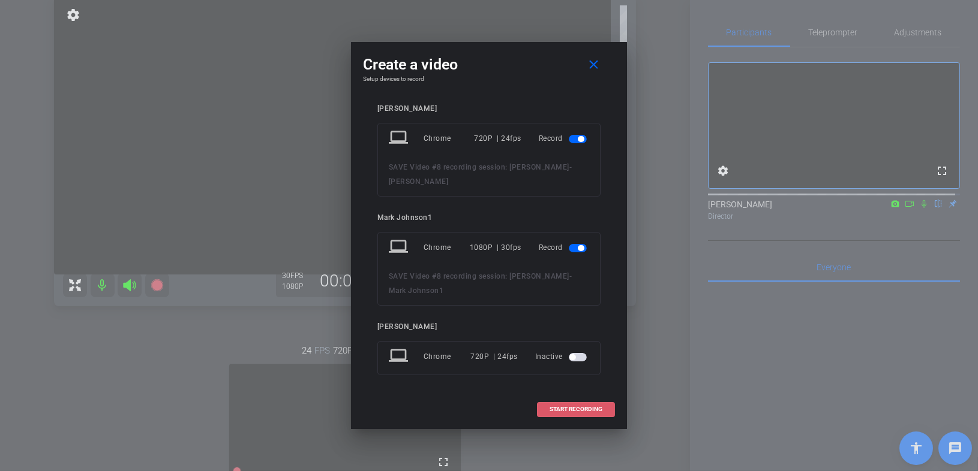
click at [583, 302] on span "START RECORDING" at bounding box center [575, 410] width 53 height 6
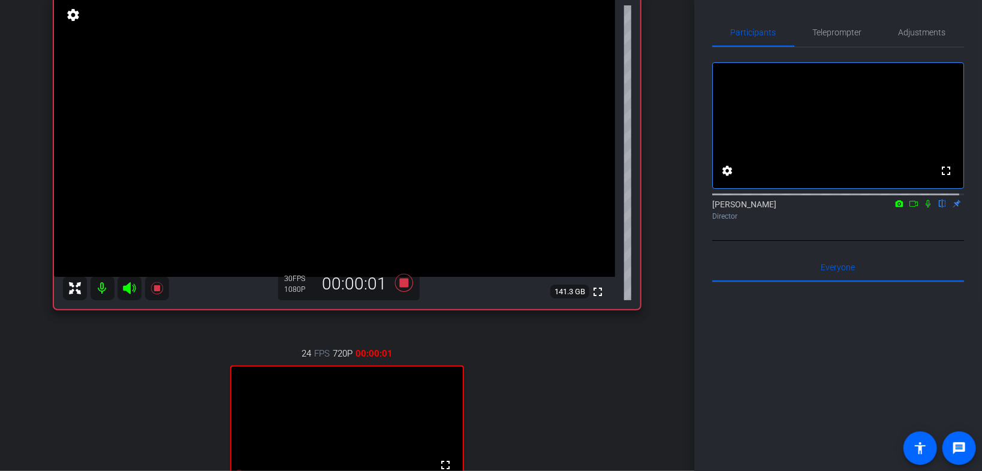
click at [609, 207] on icon at bounding box center [914, 204] width 8 height 6
click at [609, 208] on icon at bounding box center [943, 204] width 10 height 8
click at [609, 38] on span "Adjustments" at bounding box center [922, 32] width 47 height 29
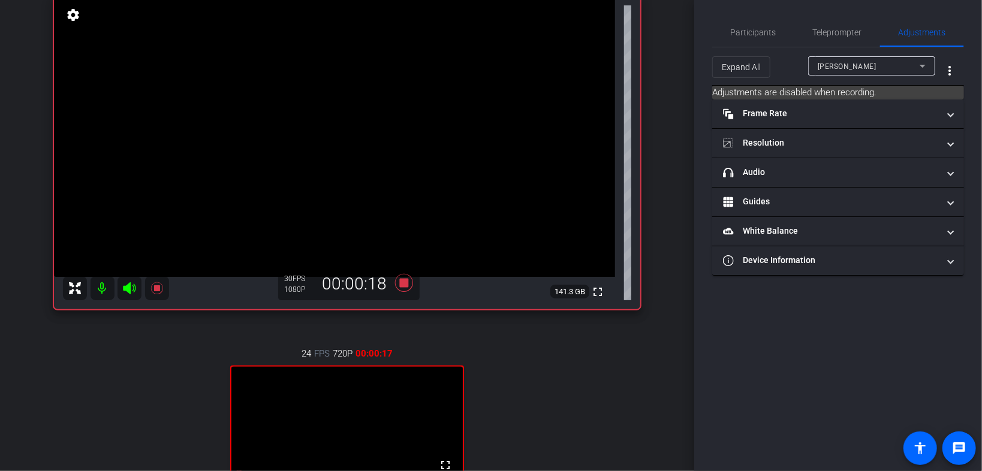
click at [609, 64] on div "Laura Rosenfeld" at bounding box center [869, 66] width 102 height 15
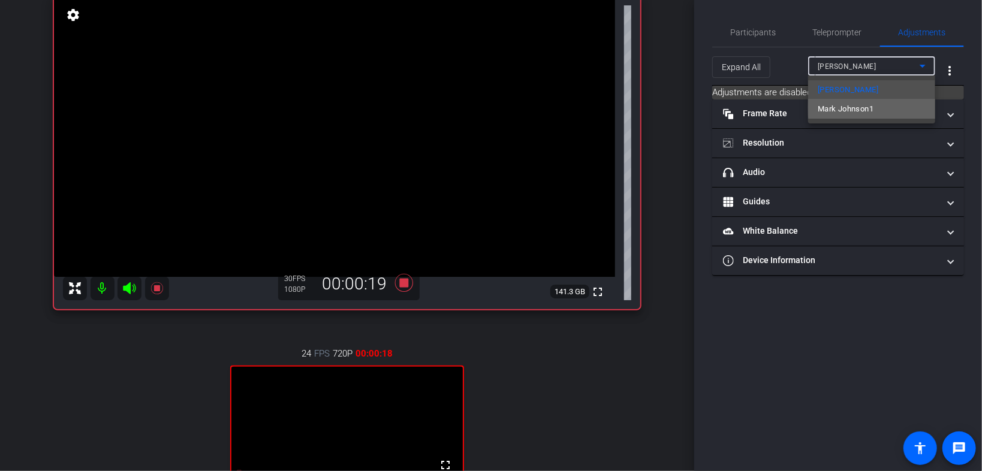
click at [609, 107] on mat-option "Mark Johnson1" at bounding box center [872, 109] width 127 height 19
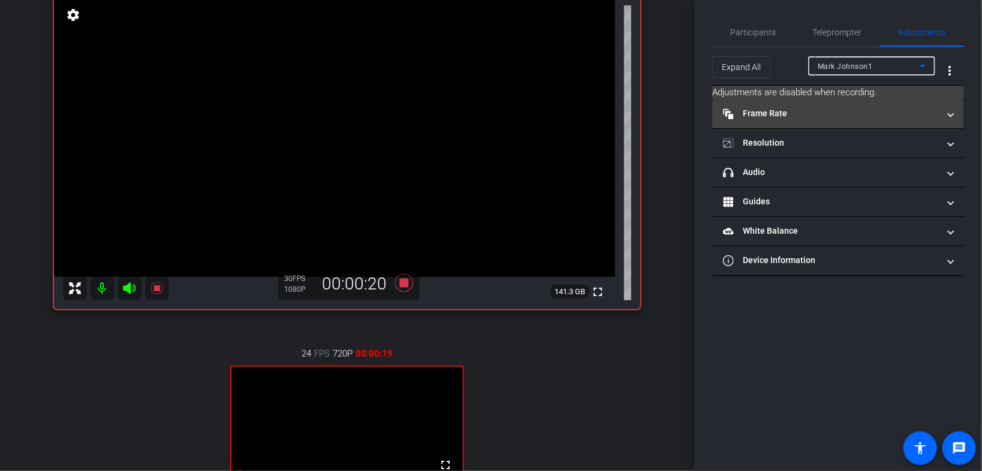
click at [609, 116] on mat-panel-title "Frame Rate Frame Rate" at bounding box center [831, 113] width 216 height 13
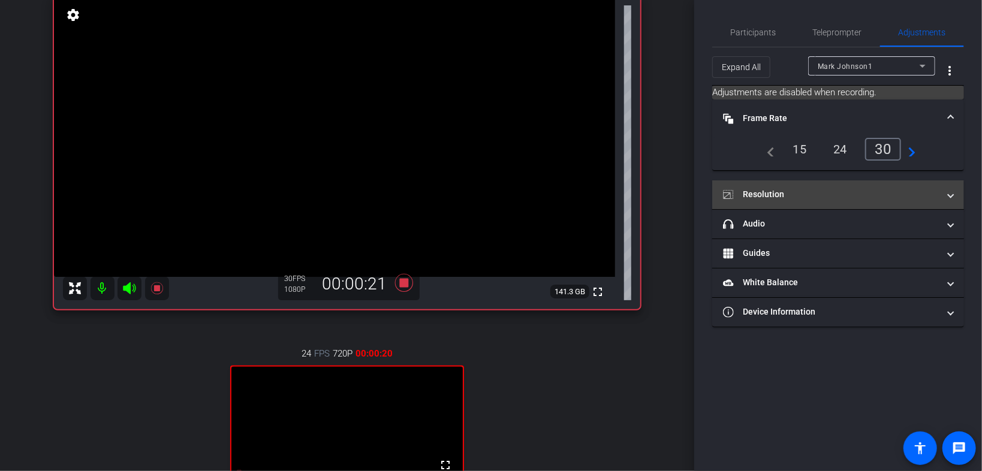
click at [609, 197] on mat-panel-title "Resolution" at bounding box center [831, 194] width 216 height 13
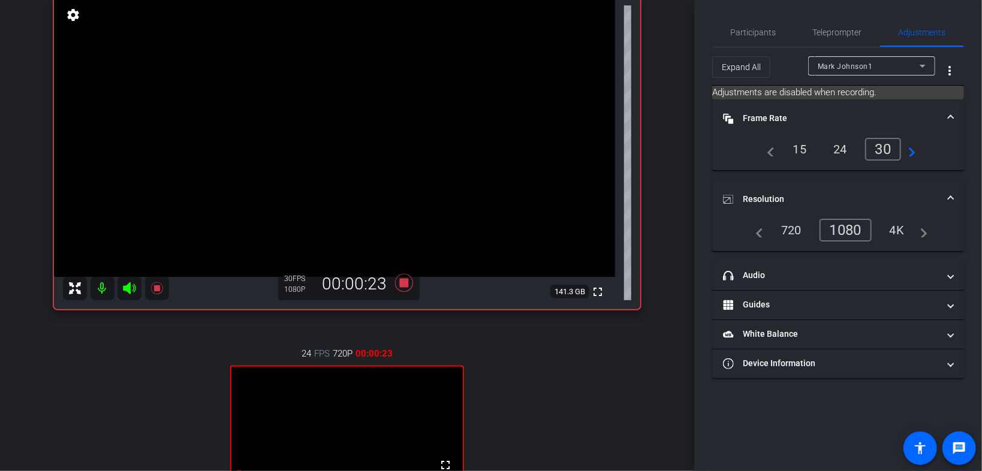
scroll to position [48, 0]
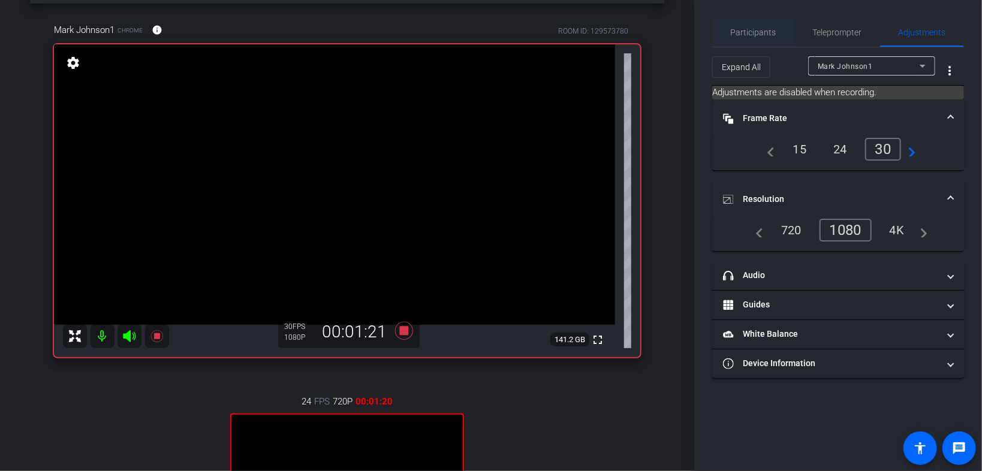
click at [609, 28] on span "Participants" at bounding box center [754, 32] width 46 height 8
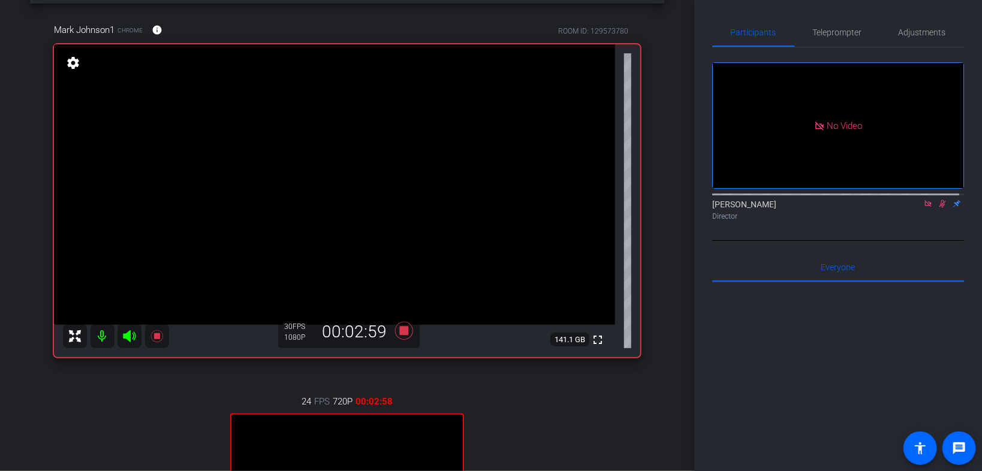
click at [609, 200] on icon at bounding box center [943, 204] width 7 height 8
click at [609, 200] on icon at bounding box center [928, 203] width 7 height 7
click at [609, 208] on icon at bounding box center [914, 204] width 10 height 8
click at [609, 208] on icon at bounding box center [943, 204] width 10 height 8
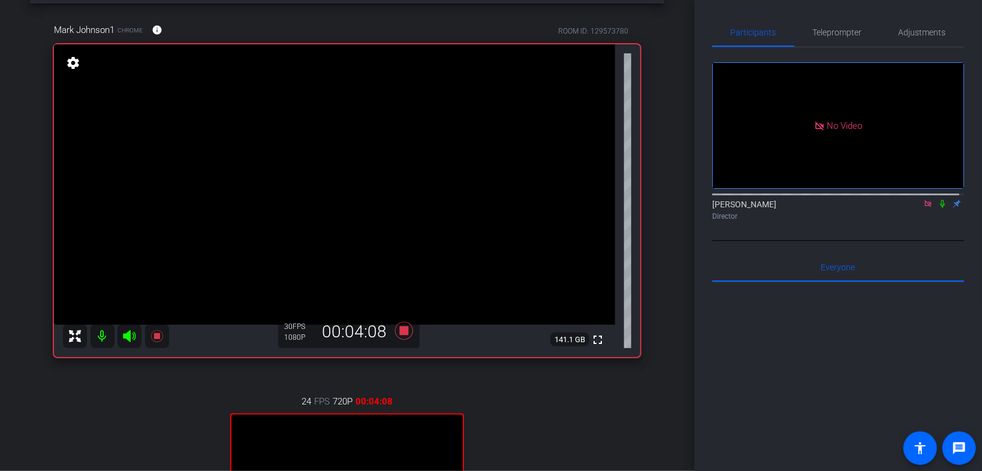
click at [609, 208] on icon at bounding box center [943, 204] width 10 height 8
click at [609, 30] on span "Adjustments" at bounding box center [922, 32] width 47 height 8
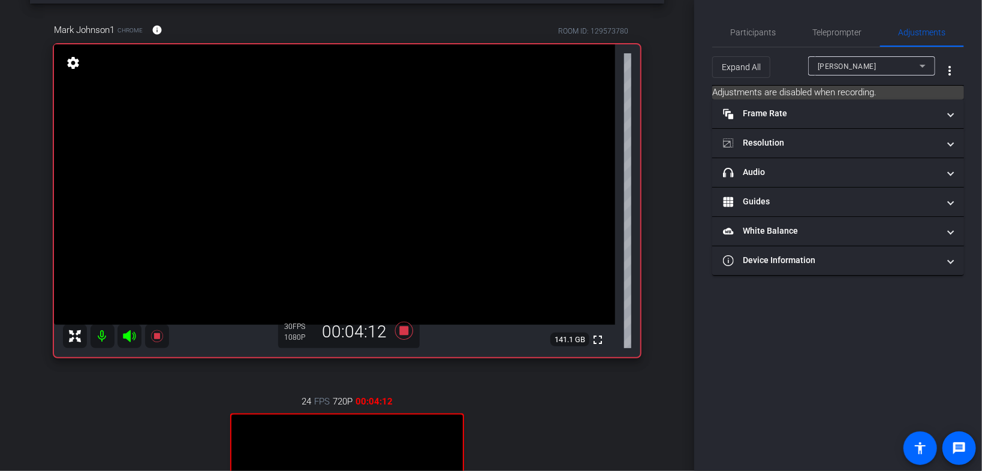
click at [609, 74] on div "Laura Rosenfeld" at bounding box center [872, 65] width 108 height 19
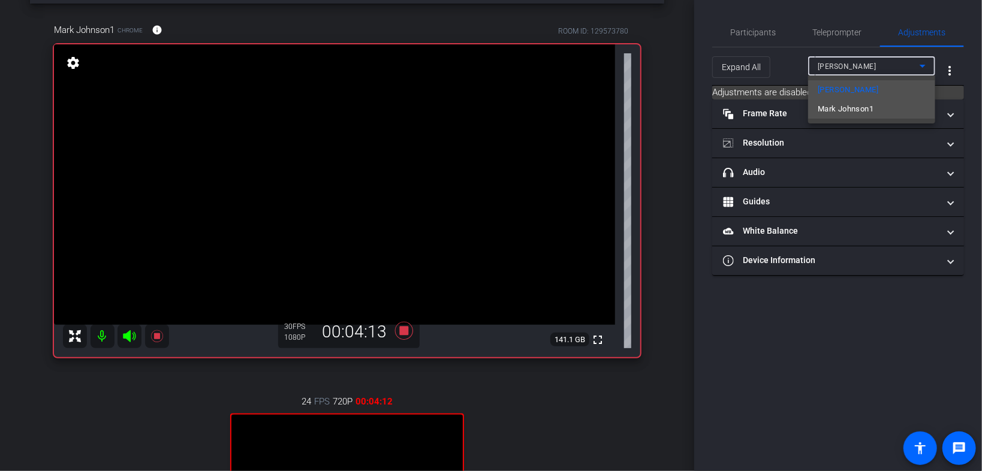
click at [609, 106] on mat-option "Mark Johnson1" at bounding box center [872, 109] width 127 height 19
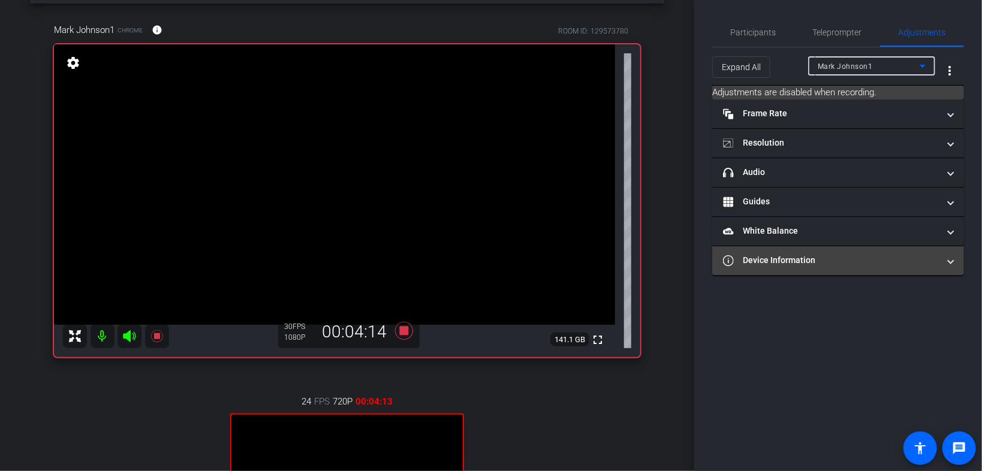
click at [609, 257] on mat-panel-title "Device Information" at bounding box center [831, 260] width 216 height 13
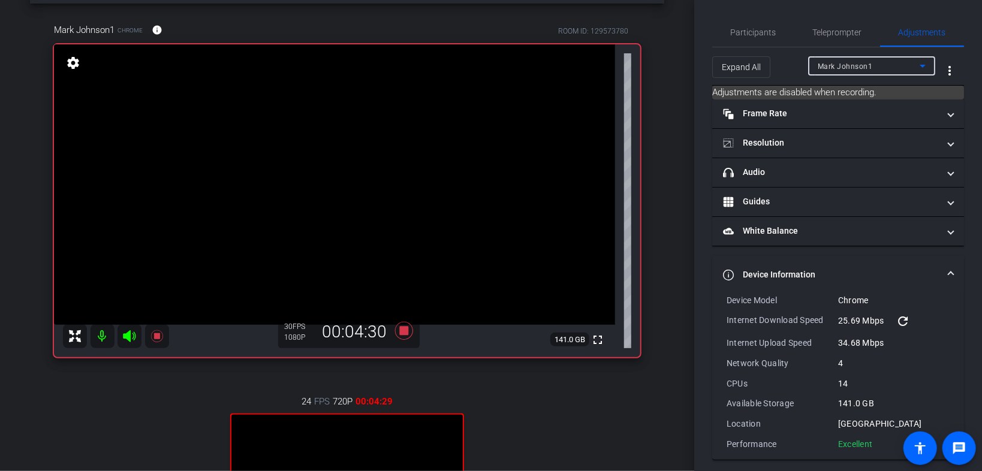
click at [609, 62] on span "Mark Johnson1" at bounding box center [845, 66] width 55 height 8
click at [609, 91] on span "Laura Rosenfeld" at bounding box center [843, 90] width 61 height 14
click at [609, 62] on div "Laura Rosenfeld" at bounding box center [869, 66] width 102 height 15
click at [609, 112] on mat-option "Mark Johnson1" at bounding box center [867, 109] width 127 height 19
click at [609, 32] on span "Participants" at bounding box center [754, 32] width 46 height 8
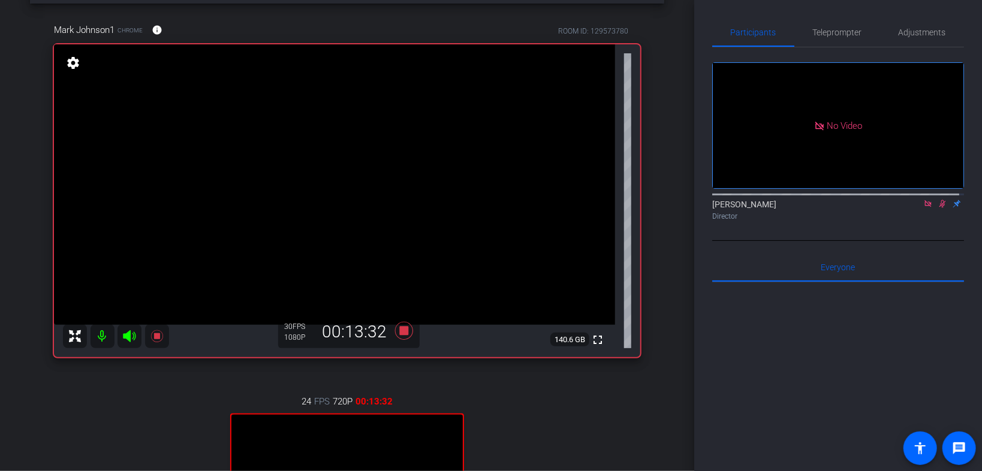
click at [609, 200] on icon at bounding box center [943, 204] width 10 height 8
drag, startPoint x: 925, startPoint y: 185, endPoint x: 933, endPoint y: 177, distance: 10.6
click at [609, 211] on div "Director" at bounding box center [839, 216] width 252 height 11
click at [609, 200] on icon at bounding box center [943, 204] width 10 height 8
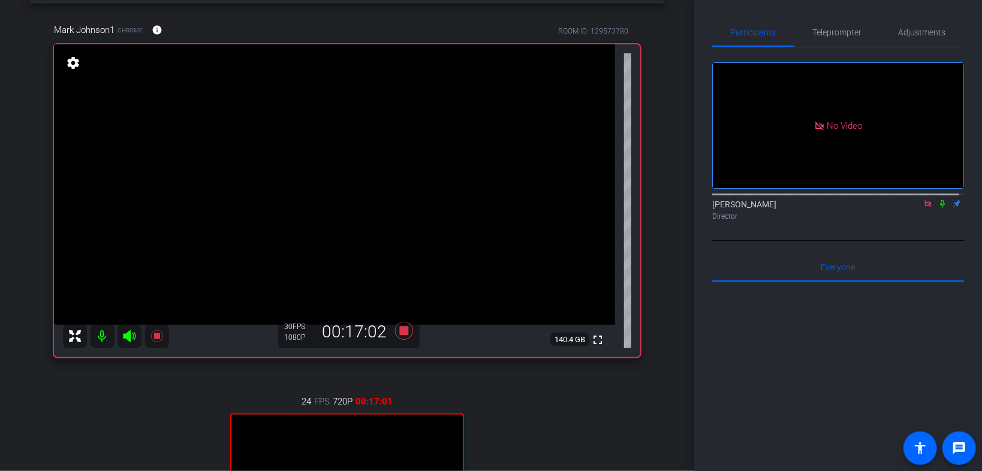
click at [609, 200] on icon at bounding box center [942, 204] width 5 height 8
click at [609, 200] on icon at bounding box center [943, 204] width 10 height 8
click at [609, 200] on icon at bounding box center [942, 204] width 5 height 8
drag, startPoint x: 939, startPoint y: 167, endPoint x: 933, endPoint y: 183, distance: 16.7
click at [609, 199] on div "Tom Vin Director" at bounding box center [839, 210] width 252 height 23
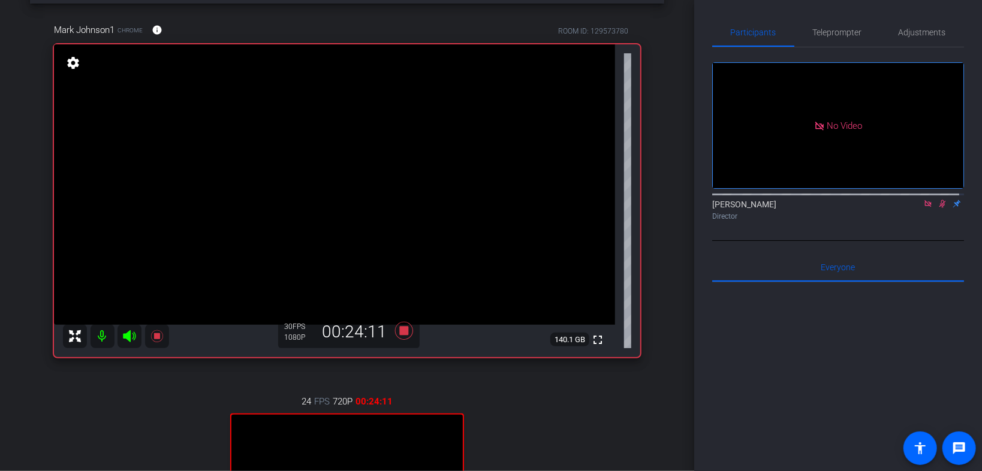
click at [609, 211] on div "Director" at bounding box center [839, 216] width 252 height 11
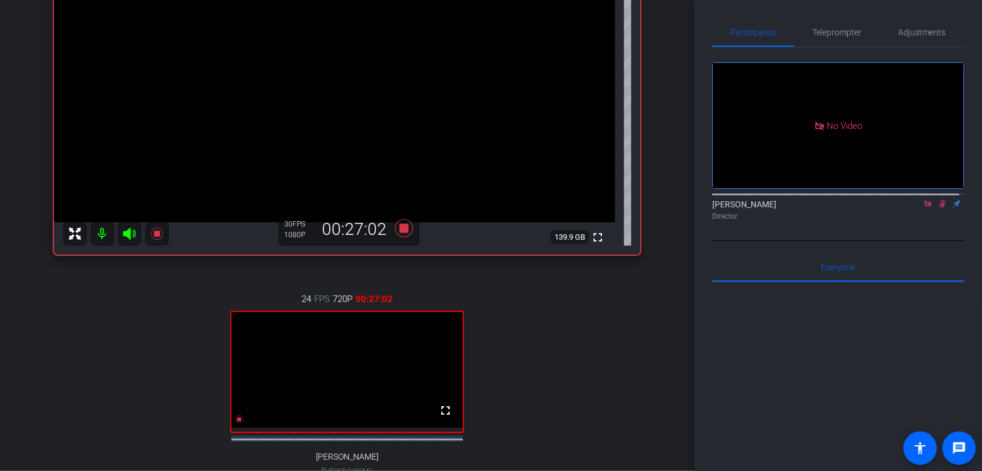
scroll to position [103, 0]
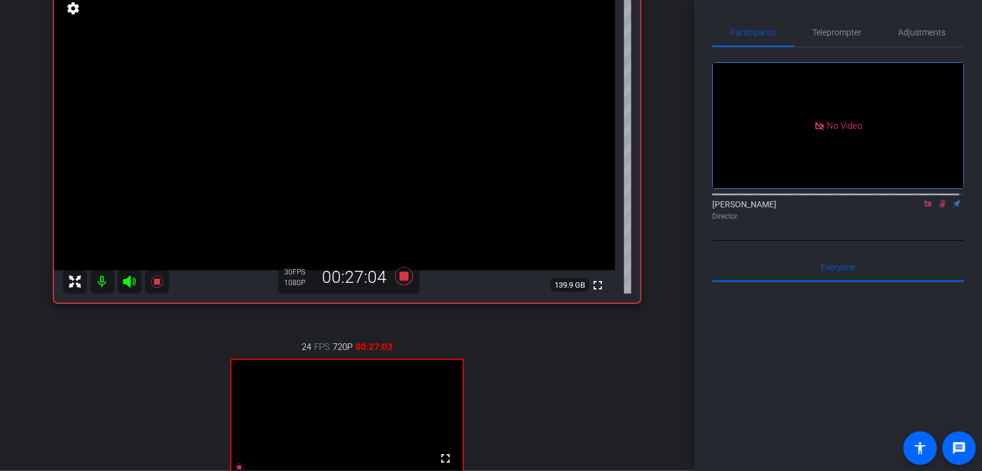
click at [609, 200] on icon at bounding box center [943, 204] width 10 height 8
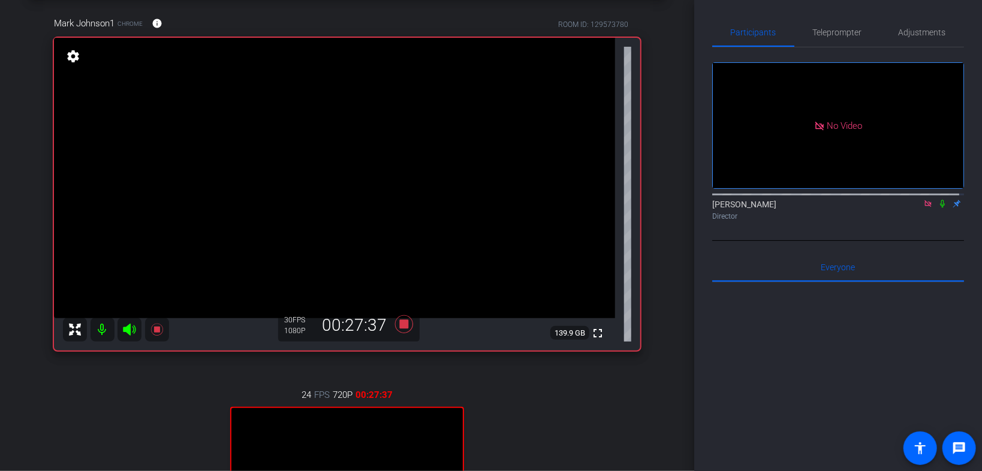
click at [609, 200] on icon at bounding box center [943, 204] width 10 height 8
click at [609, 200] on icon at bounding box center [943, 204] width 7 height 8
click at [404, 302] on icon at bounding box center [404, 324] width 18 height 18
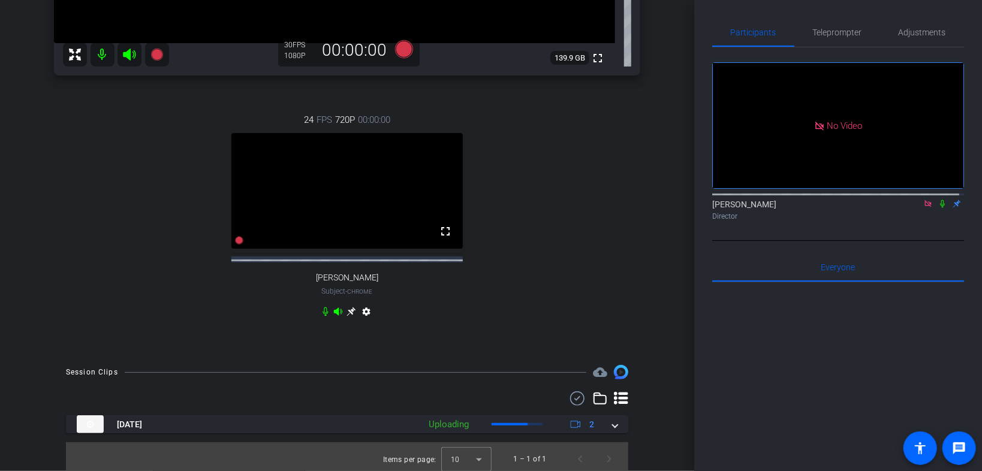
scroll to position [345, 0]
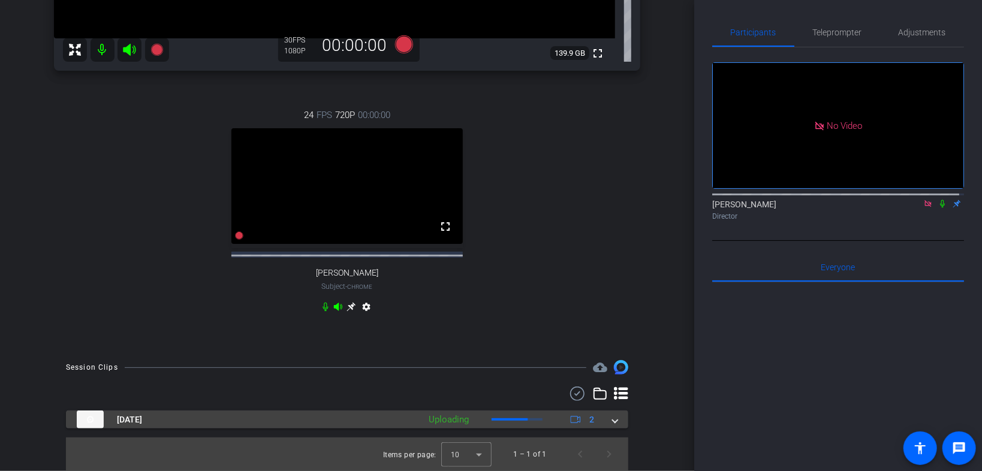
click at [609, 302] on span at bounding box center [615, 420] width 5 height 13
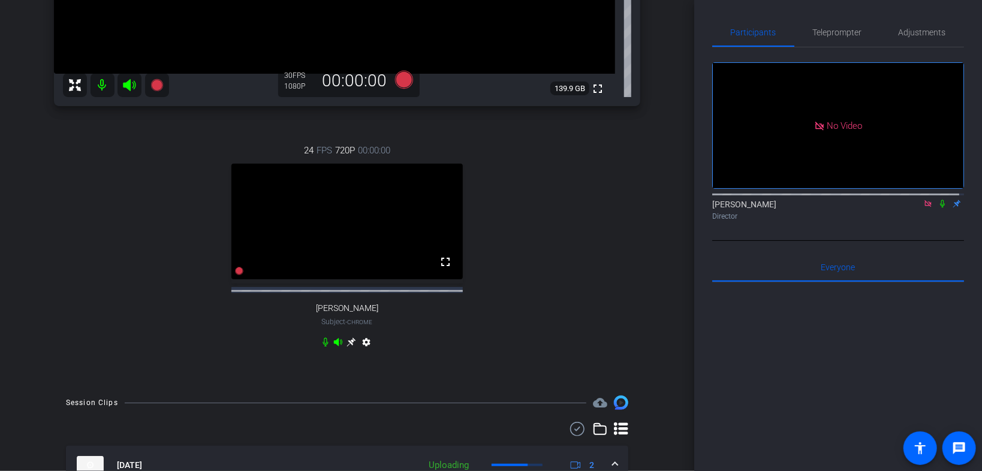
scroll to position [286, 0]
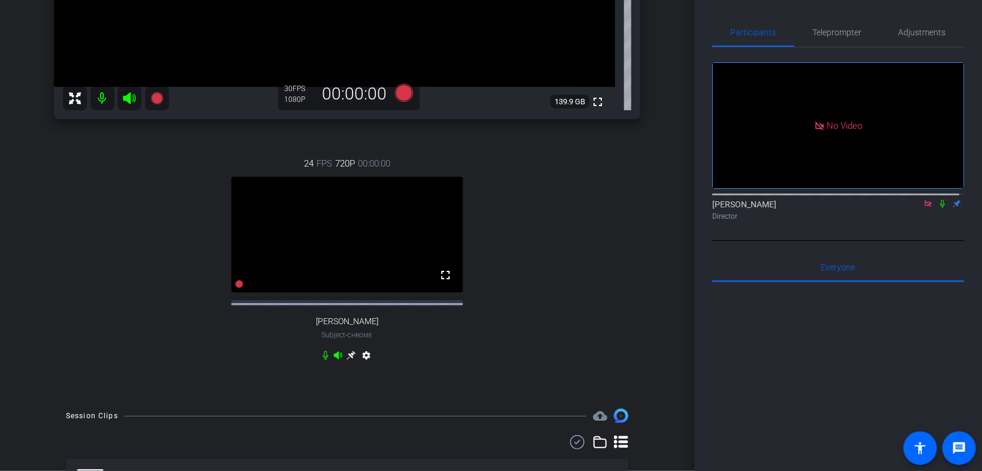
click at [609, 200] on icon at bounding box center [943, 204] width 10 height 8
click at [609, 189] on div at bounding box center [839, 194] width 252 height 10
click at [609, 200] on icon at bounding box center [929, 204] width 10 height 8
click at [609, 208] on icon at bounding box center [929, 204] width 10 height 8
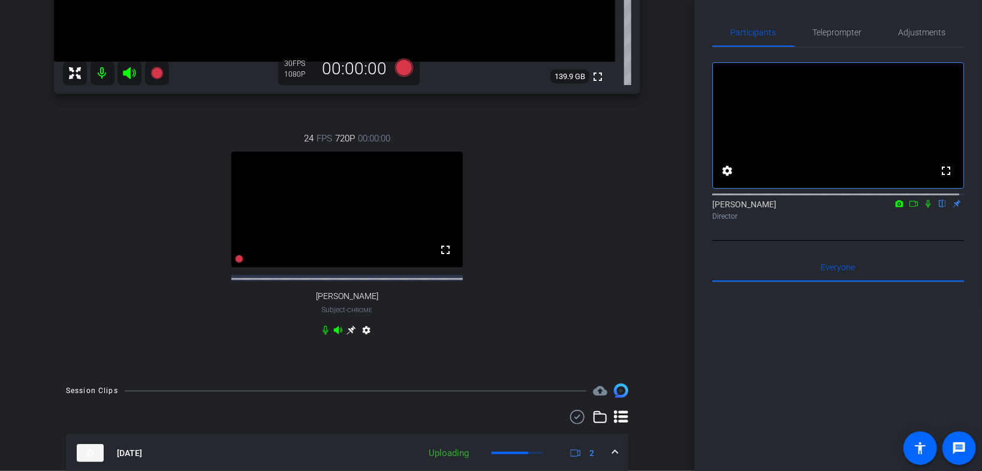
scroll to position [238, 0]
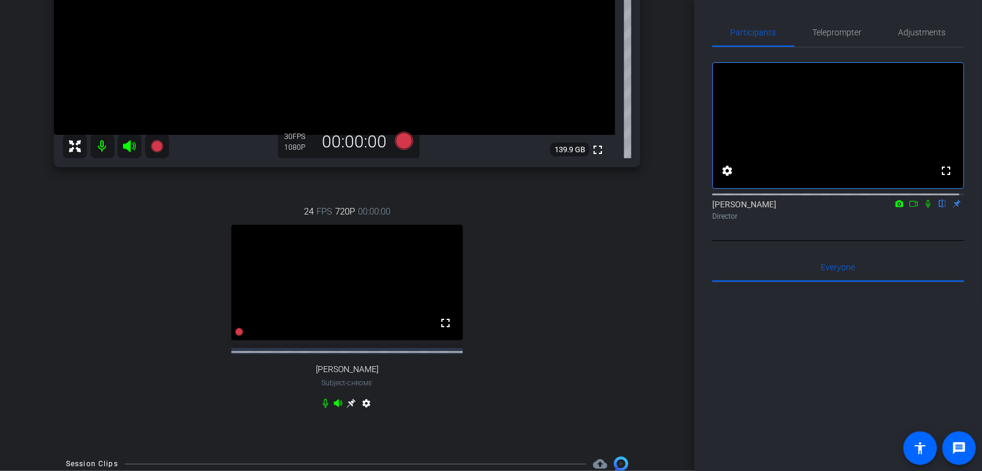
click at [609, 208] on icon at bounding box center [929, 204] width 10 height 8
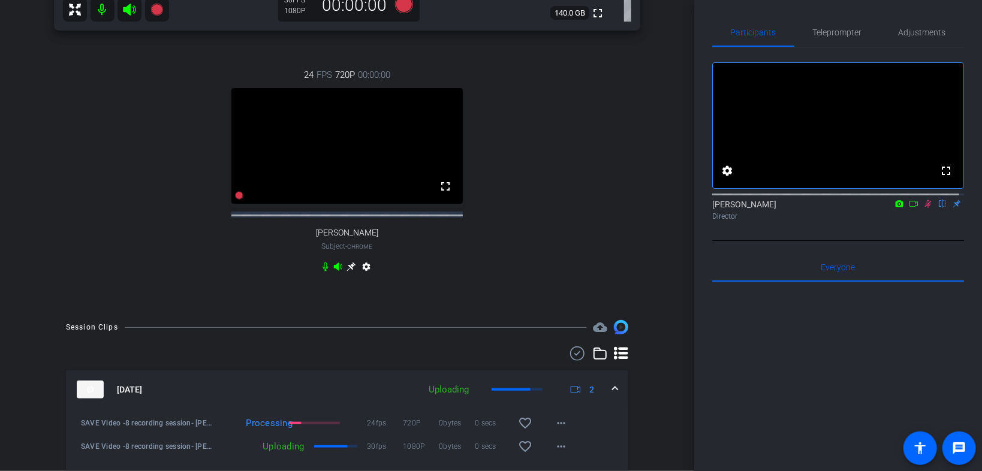
scroll to position [430, 0]
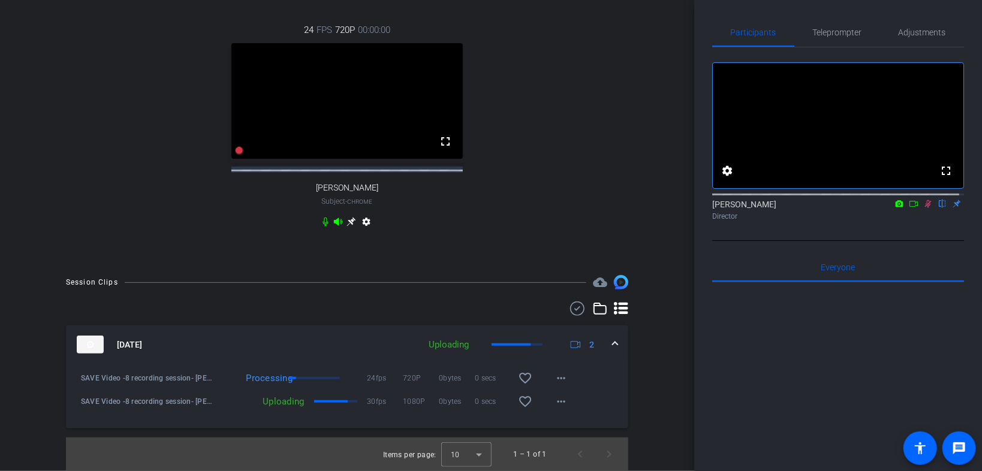
click at [609, 208] on icon at bounding box center [929, 204] width 10 height 8
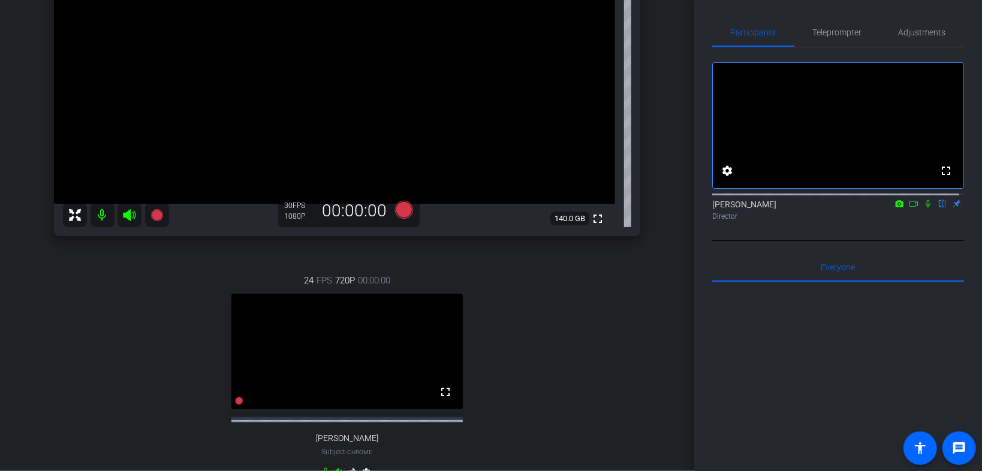
scroll to position [238, 0]
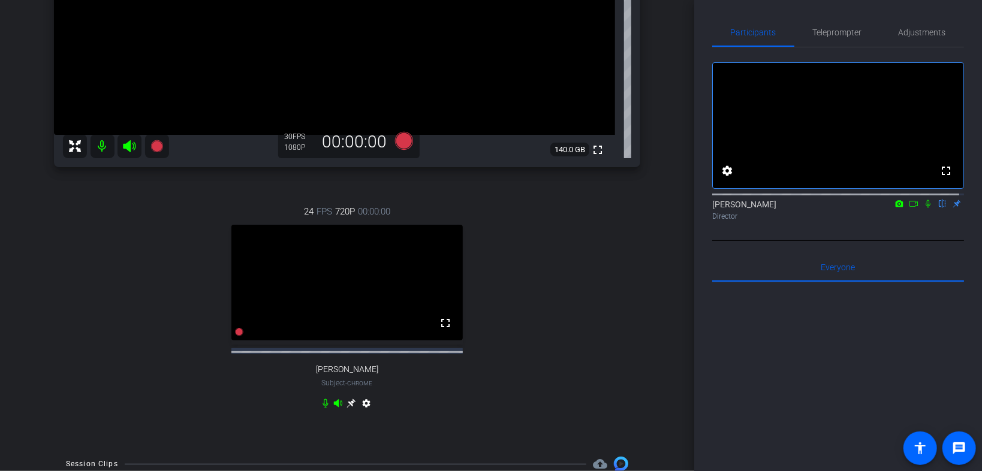
click at [609, 208] on icon at bounding box center [929, 204] width 10 height 8
click at [609, 208] on icon at bounding box center [928, 204] width 7 height 8
click at [609, 247] on div "24 FPS 720P 00:00:00 fullscreen Laura Rosenfeld Subject - Chrome settings" at bounding box center [347, 309] width 587 height 248
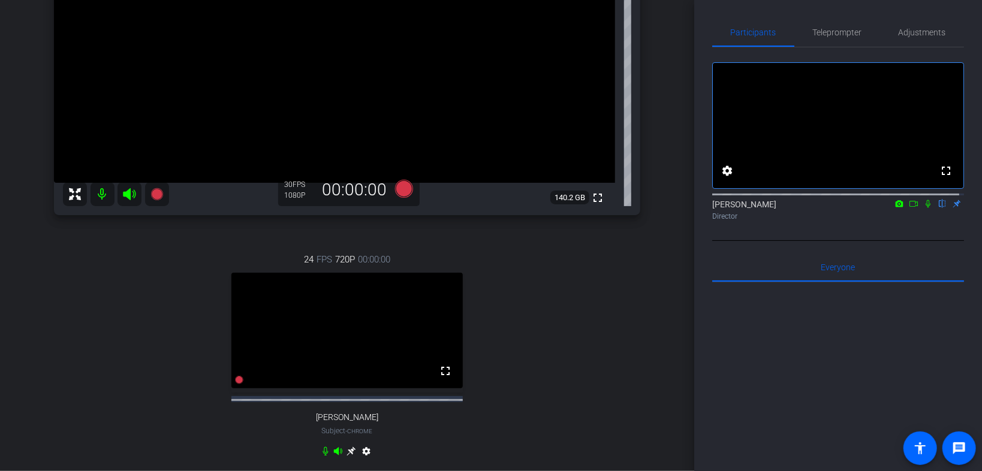
scroll to position [46, 0]
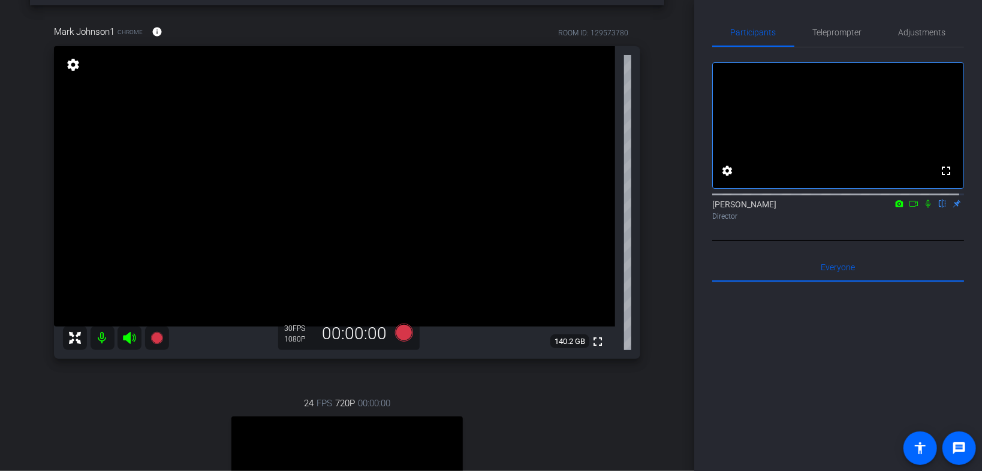
click at [609, 208] on icon at bounding box center [929, 204] width 10 height 8
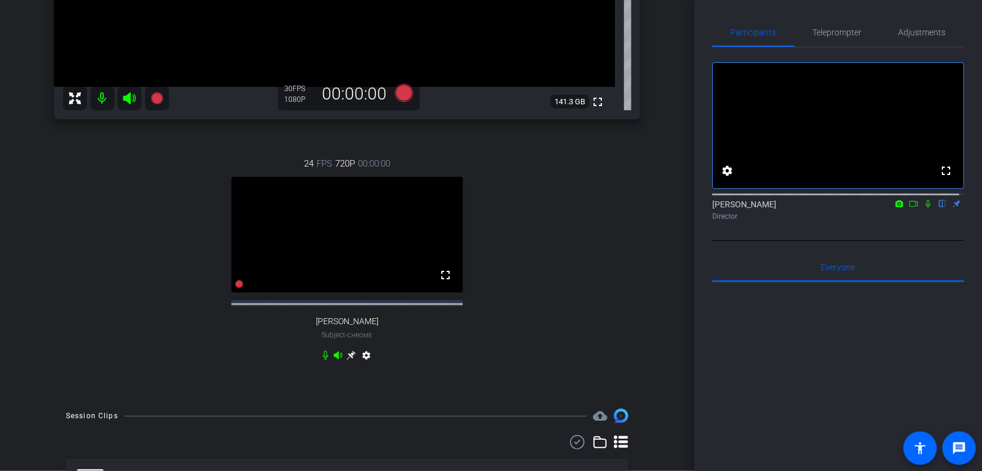
scroll to position [0, 0]
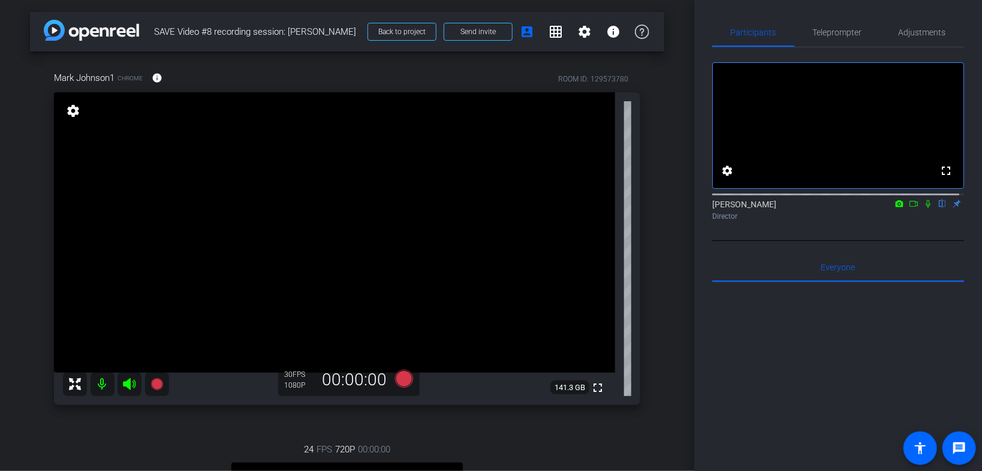
click at [609, 208] on icon at bounding box center [928, 204] width 5 height 8
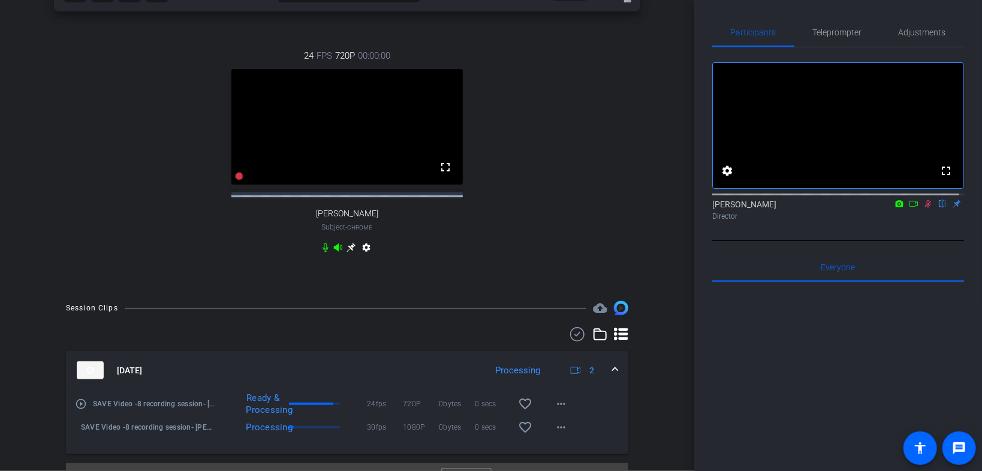
scroll to position [430, 0]
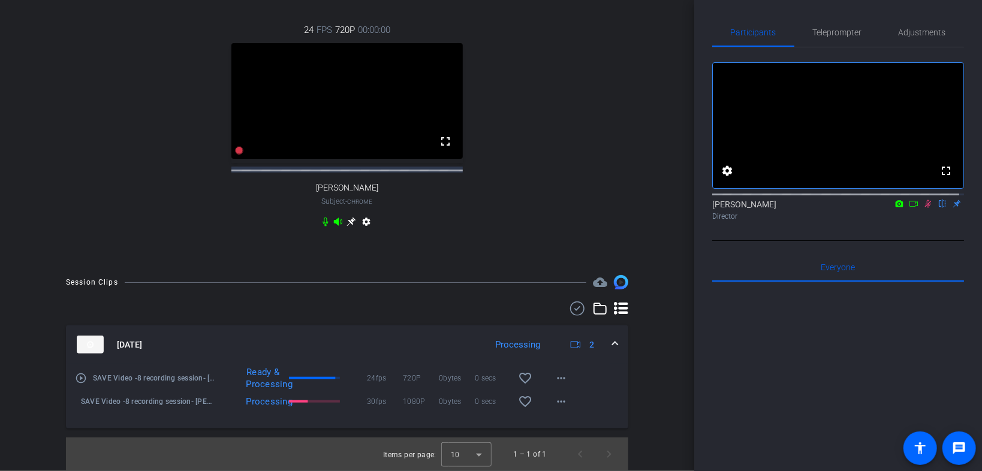
click at [609, 208] on icon at bounding box center [928, 204] width 7 height 8
click at [605, 302] on div "Oct 14, 2025 Ready 2" at bounding box center [345, 345] width 536 height 18
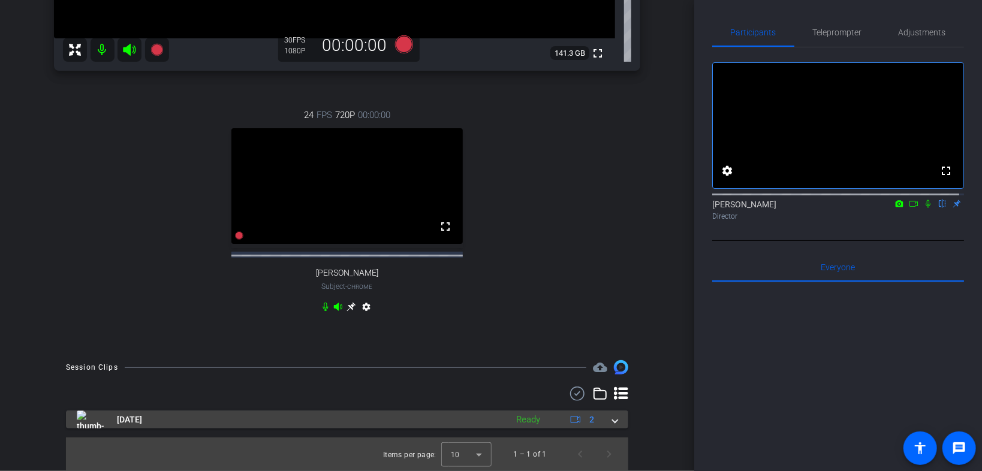
click at [609, 302] on span at bounding box center [615, 420] width 5 height 13
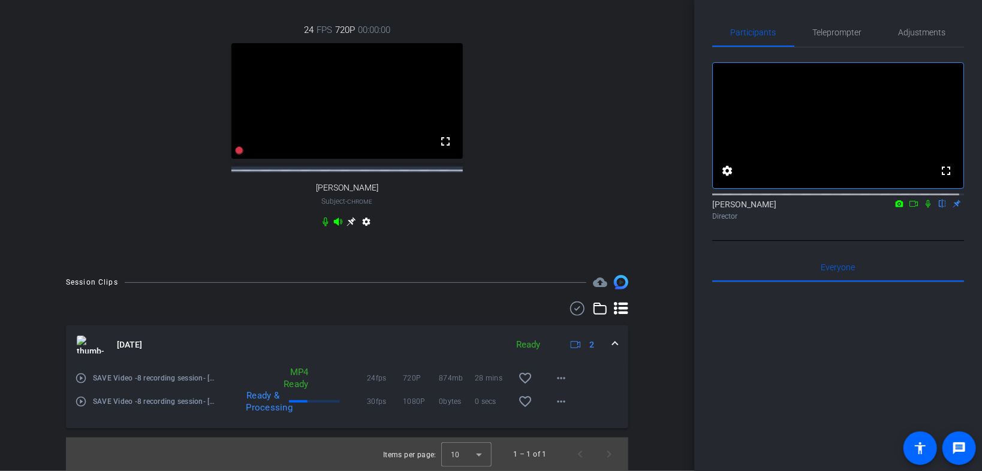
click at [609, 208] on icon at bounding box center [929, 204] width 10 height 8
click at [609, 208] on icon at bounding box center [928, 204] width 7 height 8
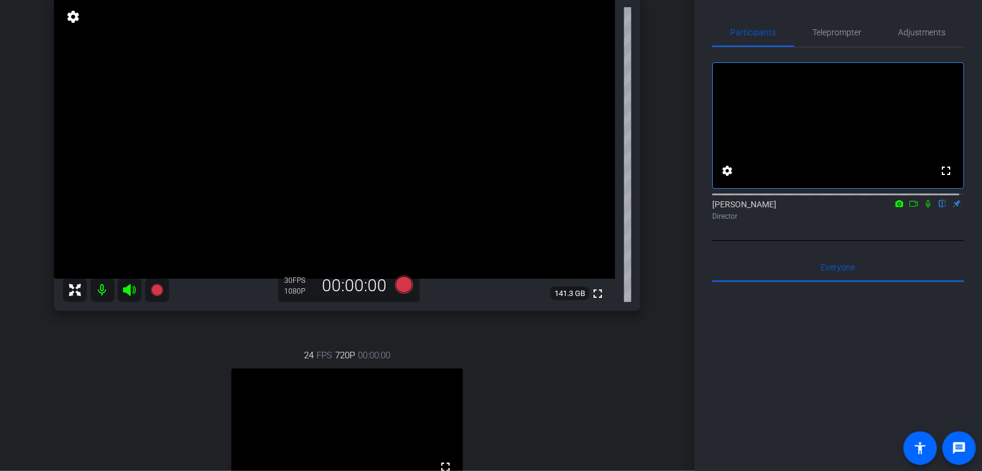
click at [609, 208] on icon at bounding box center [929, 204] width 10 height 8
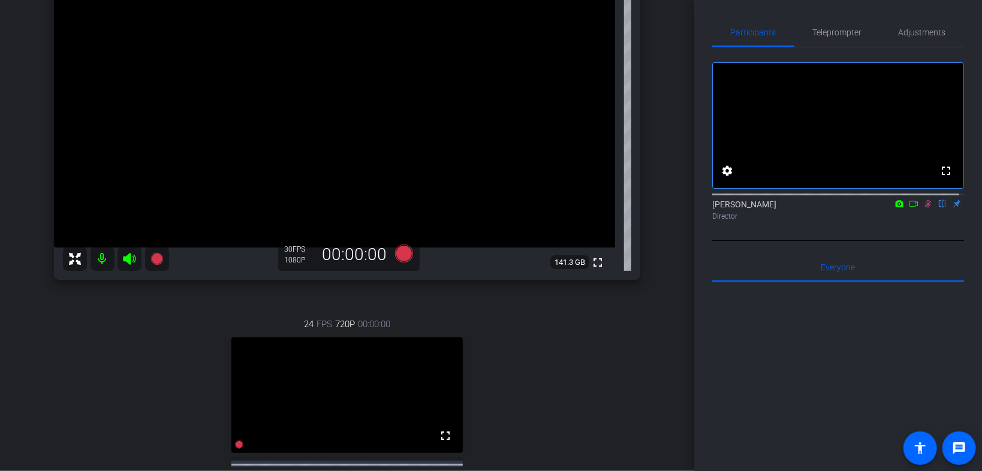
scroll to position [46, 0]
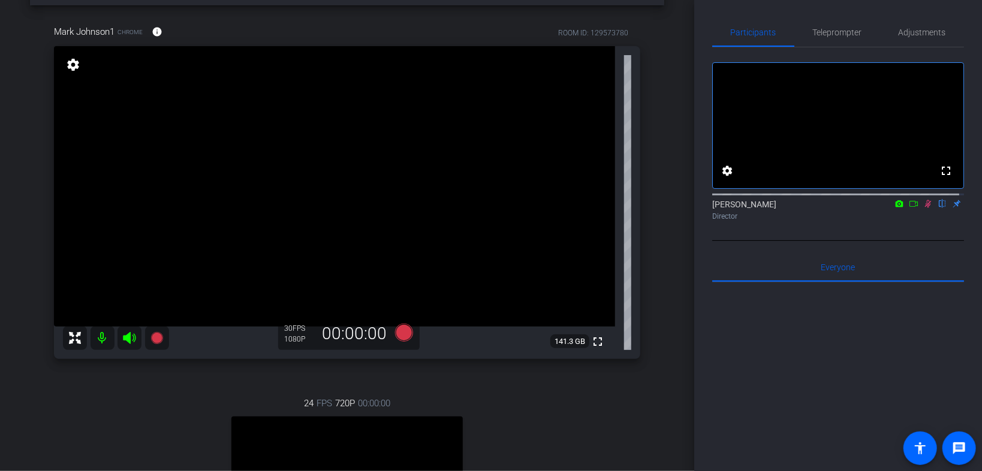
click at [609, 208] on icon at bounding box center [929, 204] width 10 height 8
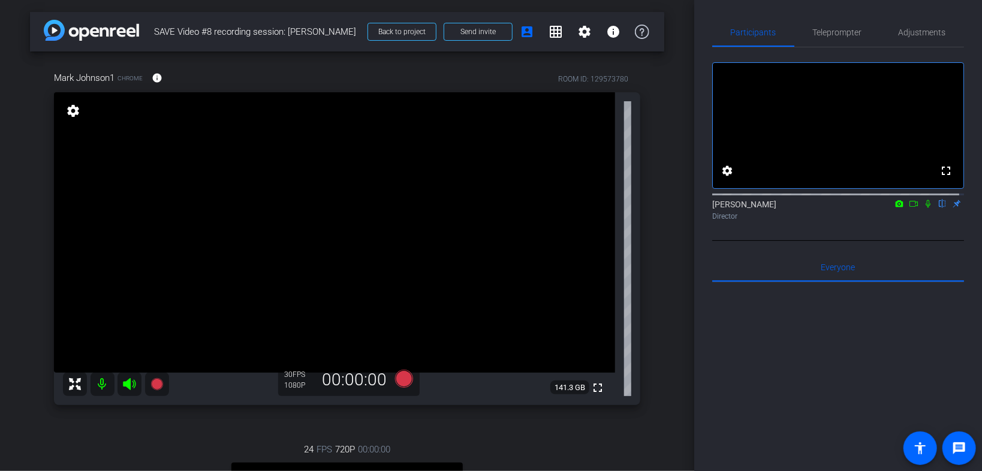
scroll to position [240, 0]
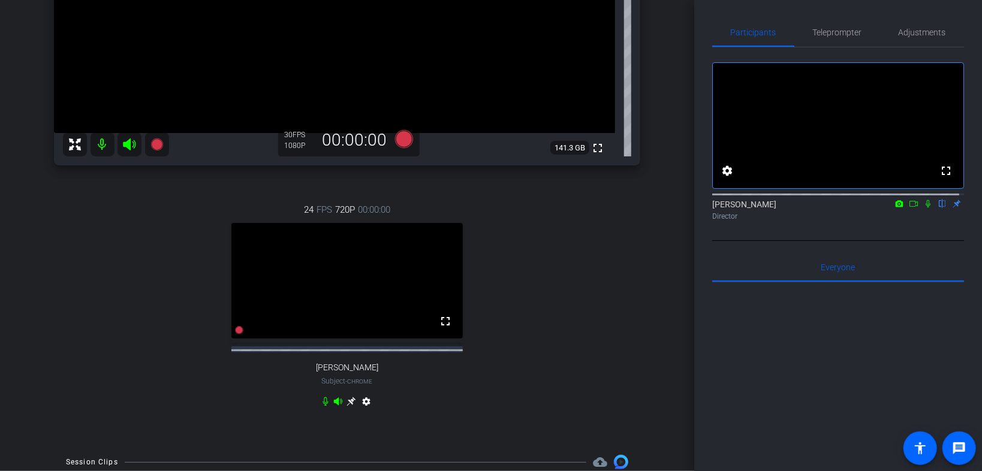
click at [609, 208] on icon at bounding box center [929, 204] width 10 height 8
click at [609, 208] on icon at bounding box center [928, 204] width 7 height 8
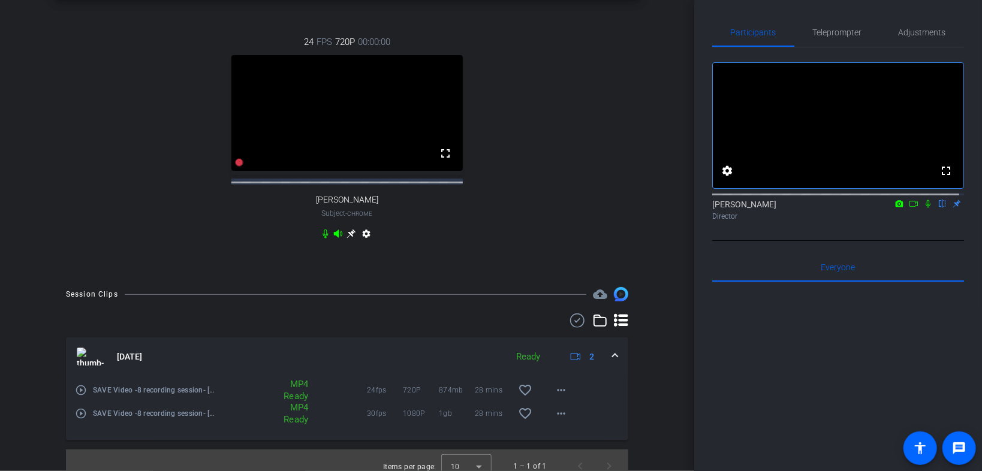
scroll to position [430, 0]
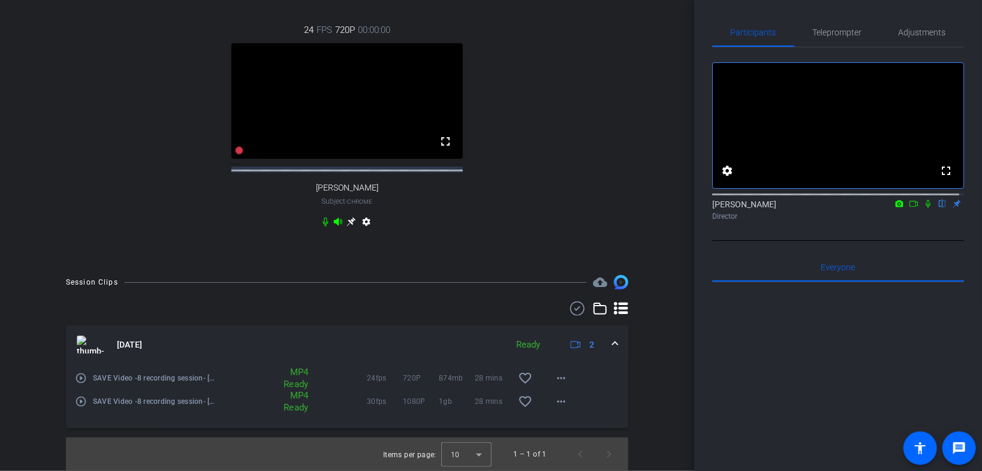
click at [609, 249] on div "arrow_back SAVE Video #8 recording session: Mark Johnson Back to project Send i…" at bounding box center [347, 235] width 695 height 471
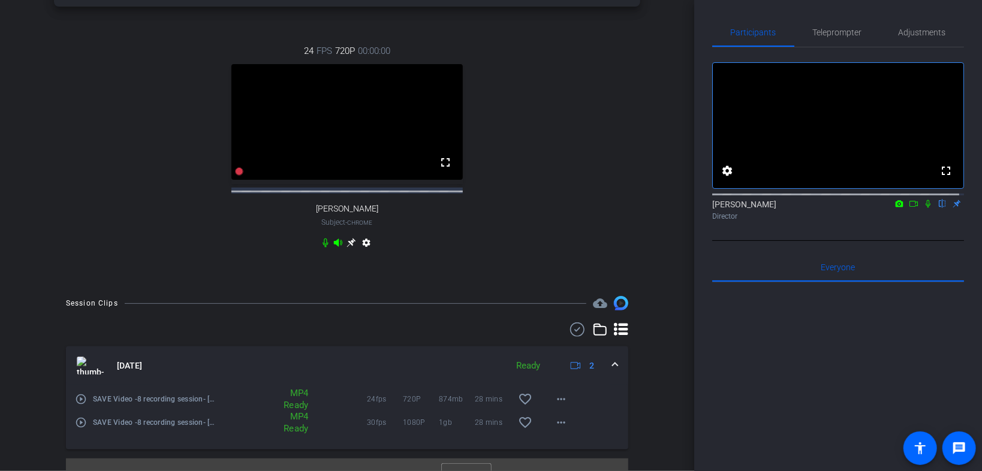
scroll to position [382, 0]
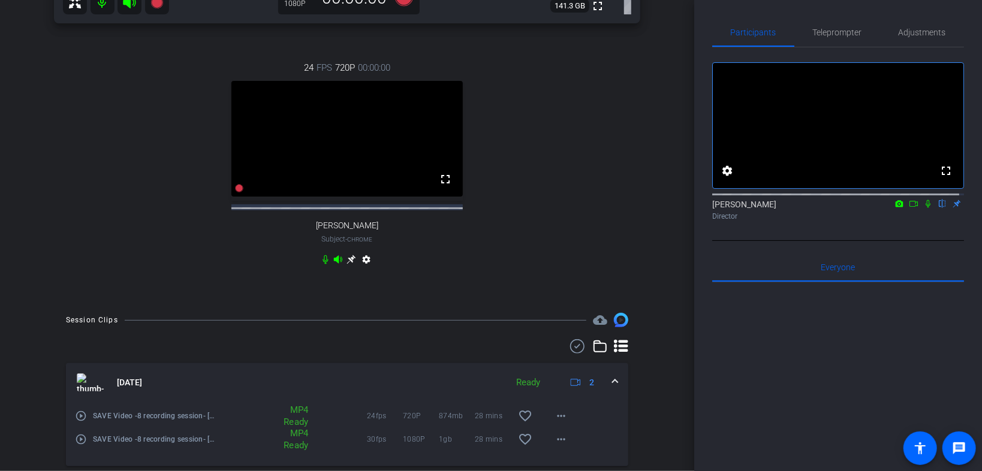
click at [609, 208] on icon at bounding box center [929, 204] width 10 height 8
click at [609, 208] on icon at bounding box center [928, 204] width 7 height 8
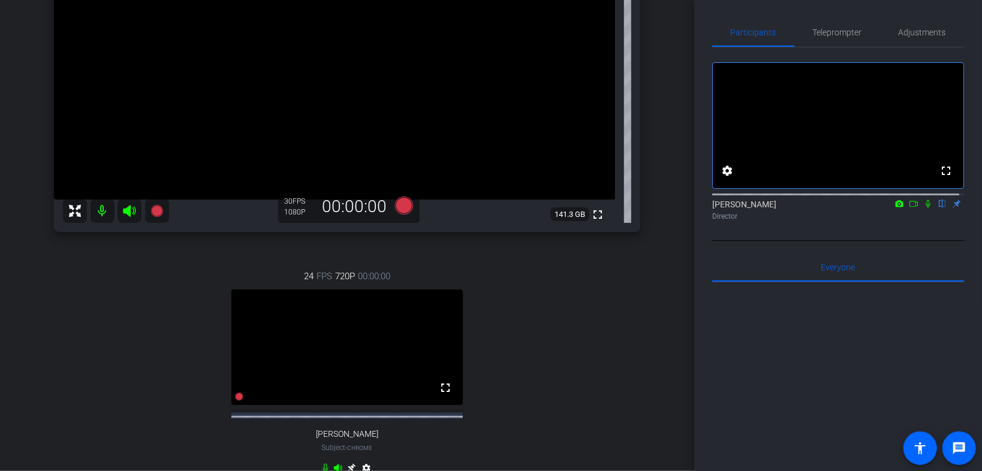
scroll to position [46, 0]
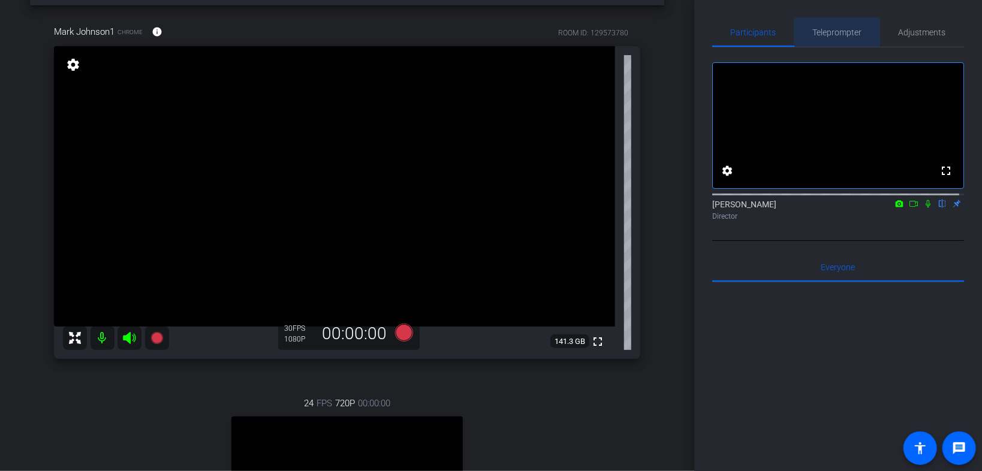
click at [609, 35] on span "Teleprompter" at bounding box center [837, 32] width 49 height 8
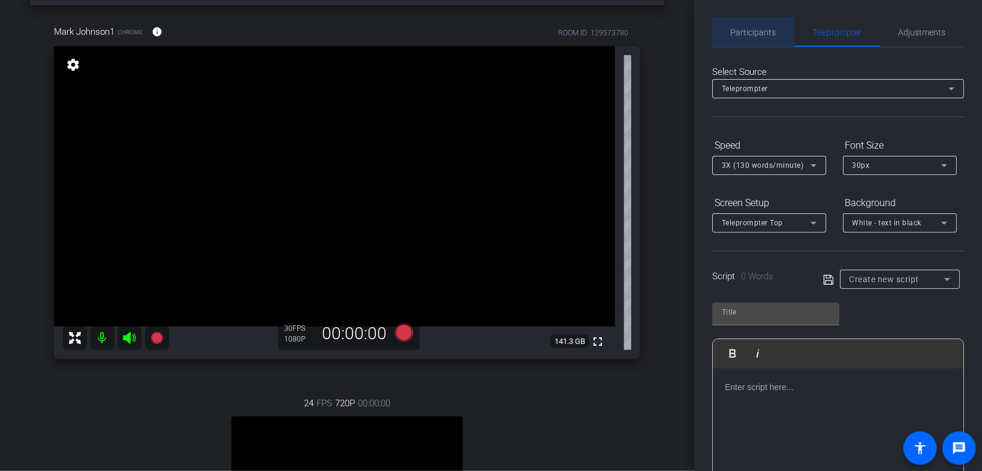
click at [609, 35] on span "Participants" at bounding box center [754, 32] width 46 height 8
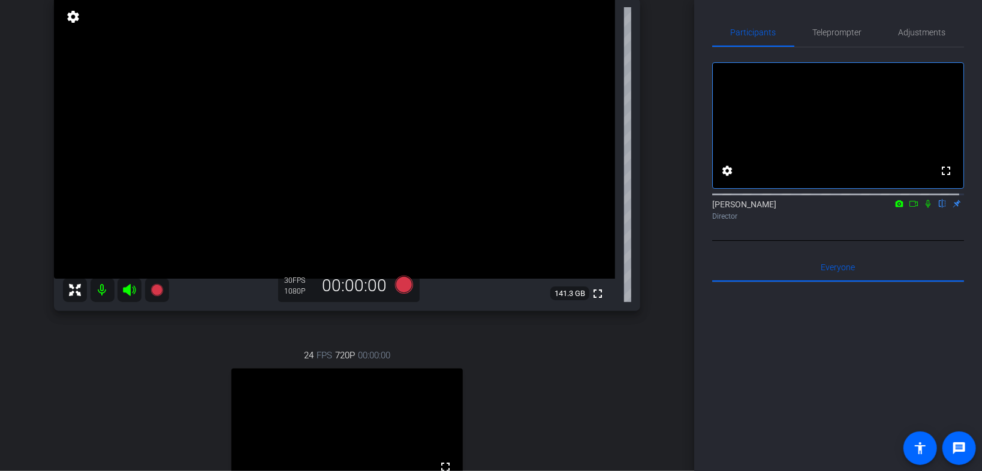
scroll to position [0, 0]
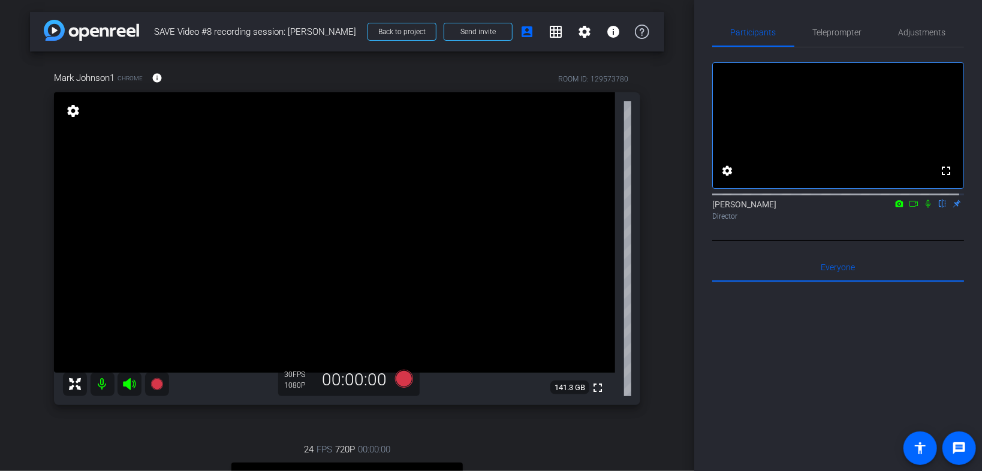
click at [609, 208] on icon at bounding box center [914, 204] width 10 height 8
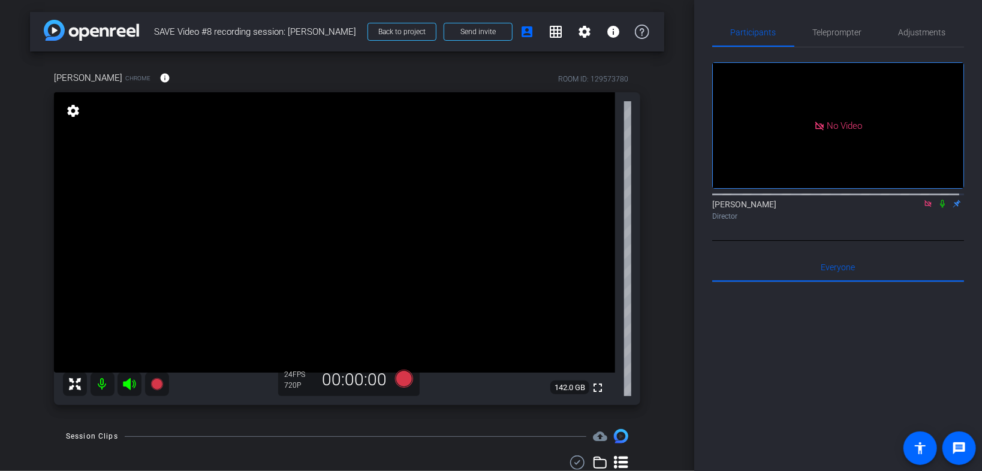
click at [609, 208] on icon at bounding box center [942, 204] width 5 height 8
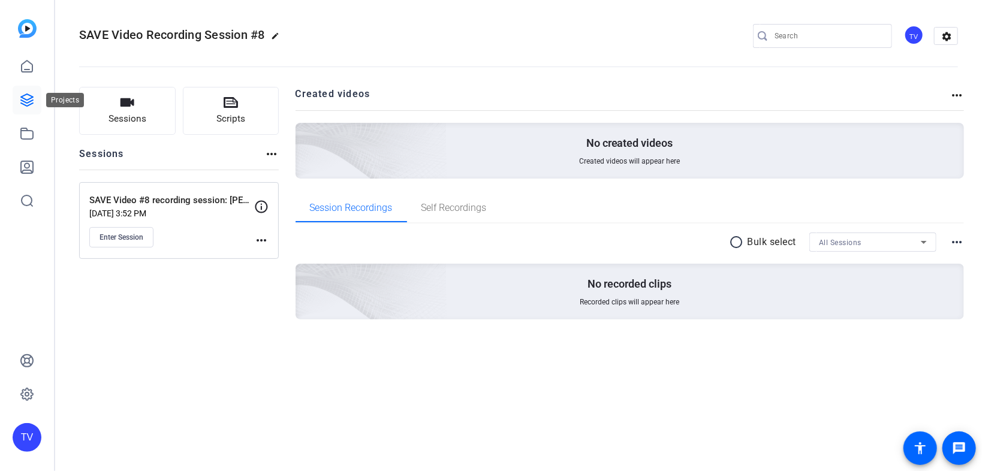
click at [28, 104] on icon at bounding box center [27, 100] width 14 height 14
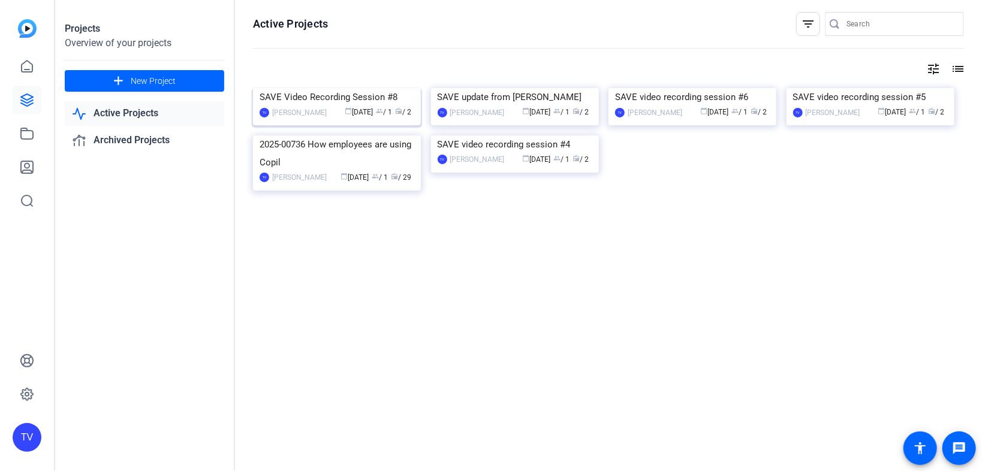
click at [337, 88] on img at bounding box center [337, 88] width 168 height 0
